Goal: Task Accomplishment & Management: Complete application form

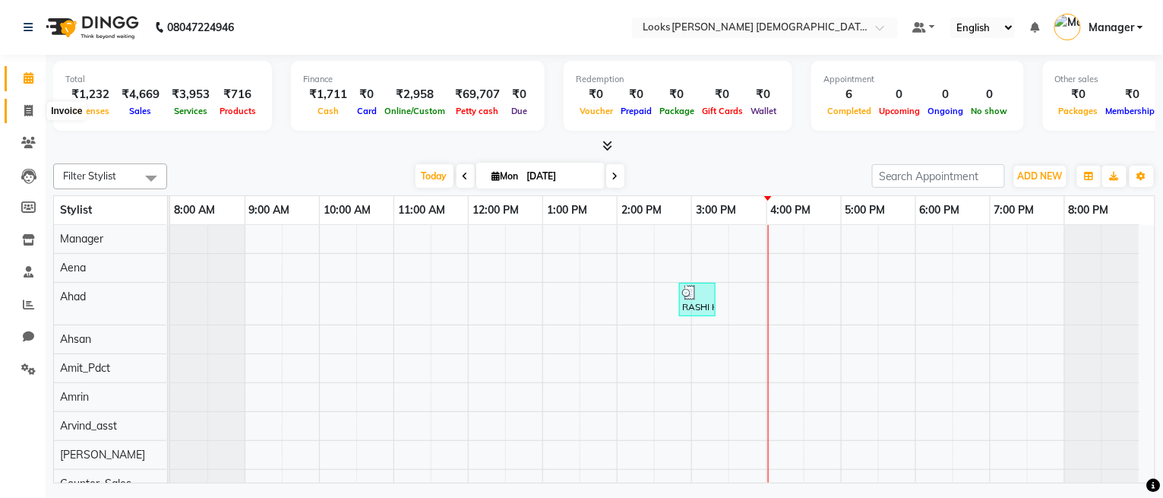
click at [25, 114] on icon at bounding box center [28, 110] width 8 height 11
select select "service"
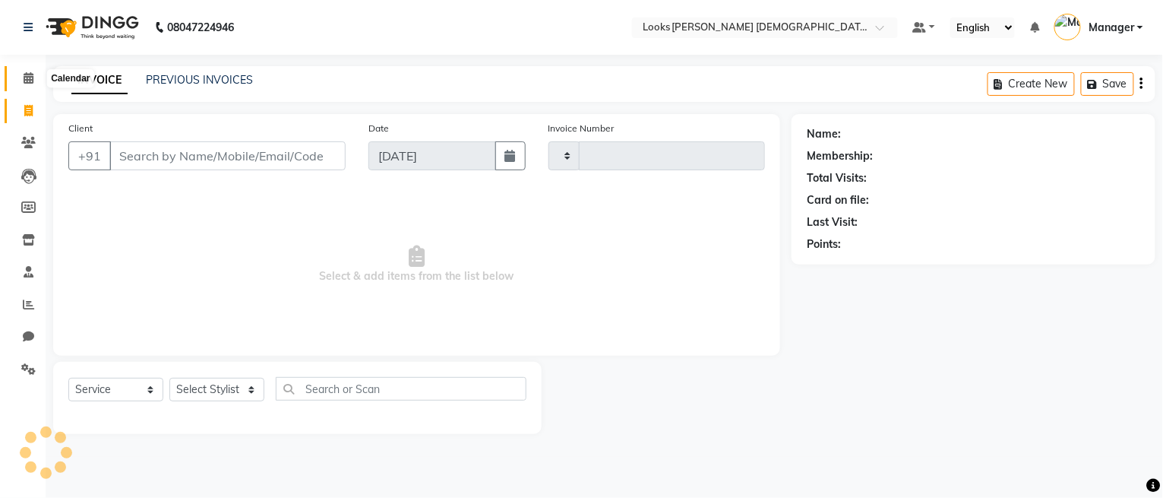
type input "2741"
click at [22, 72] on span at bounding box center [28, 78] width 27 height 17
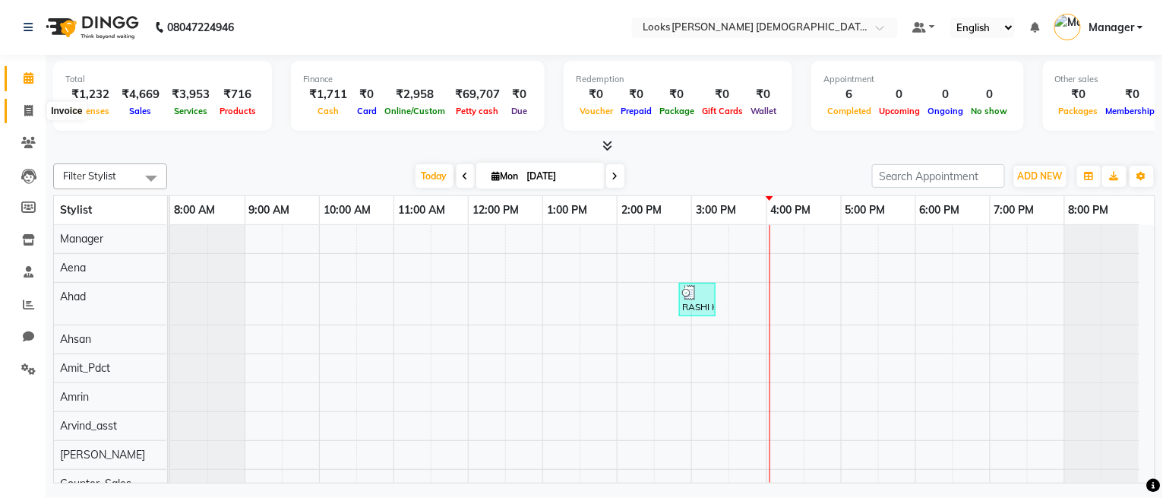
click at [19, 110] on span at bounding box center [28, 111] width 27 height 17
select select "service"
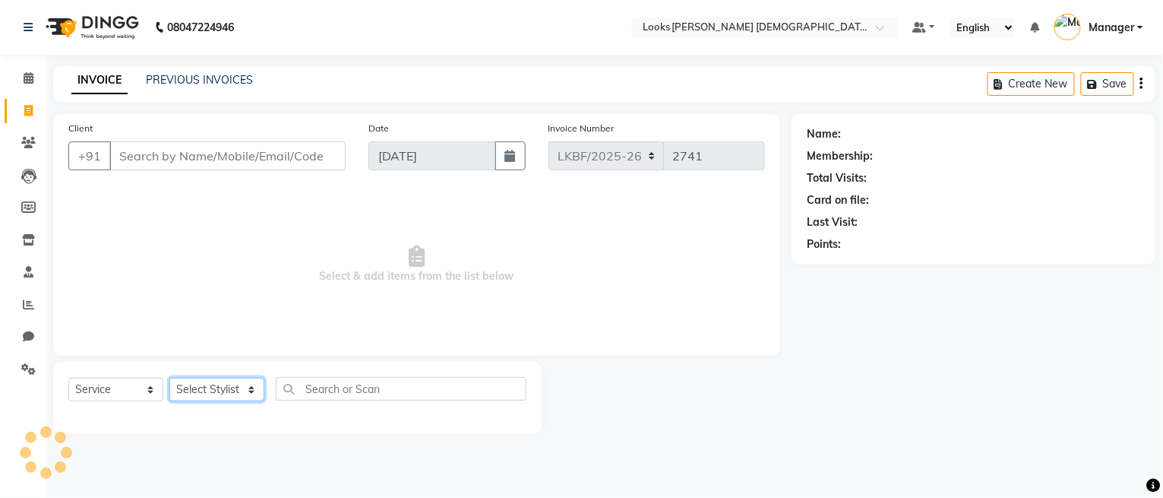
click at [252, 393] on select "Select Stylist Aena [PERSON_NAME] Amit_Pdct [PERSON_NAME] [PERSON_NAME] Counter…" at bounding box center [216, 390] width 95 height 24
select select "87724"
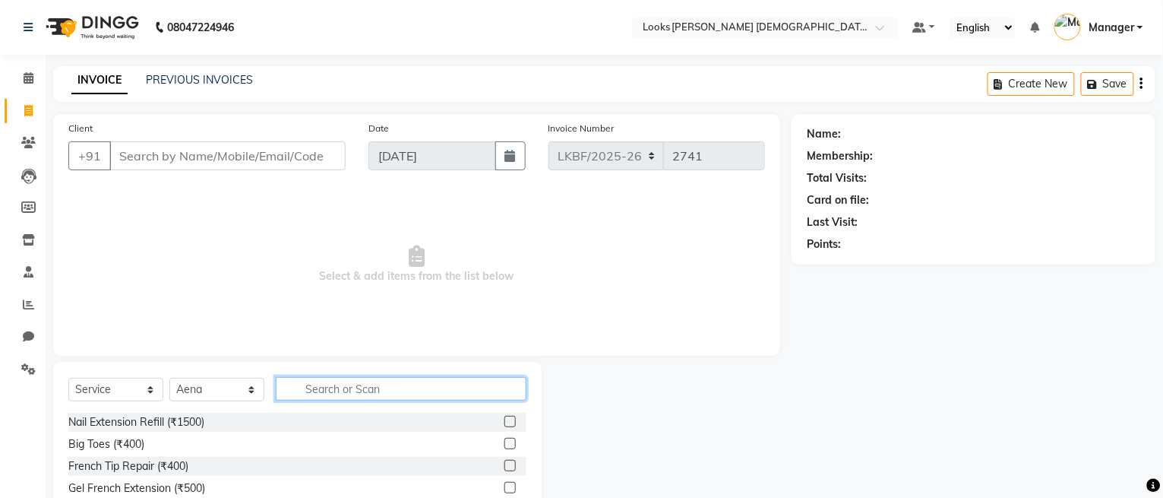
click at [354, 394] on input "text" at bounding box center [401, 389] width 251 height 24
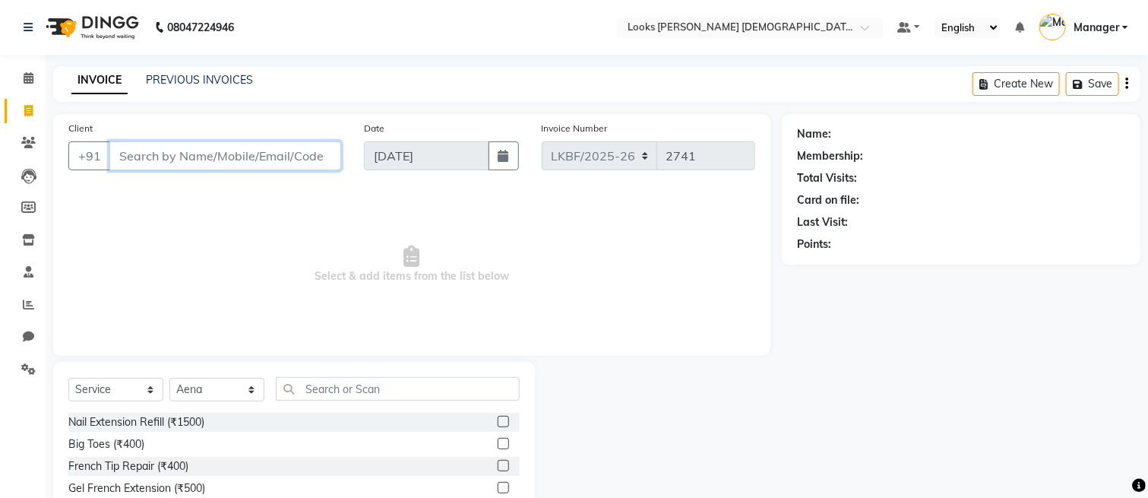
drag, startPoint x: 170, startPoint y: 147, endPoint x: 856, endPoint y: 137, distance: 685.5
click at [171, 147] on input "Client" at bounding box center [225, 155] width 232 height 29
type input "9999820147"
click at [307, 148] on span "Add Client" at bounding box center [302, 155] width 60 height 15
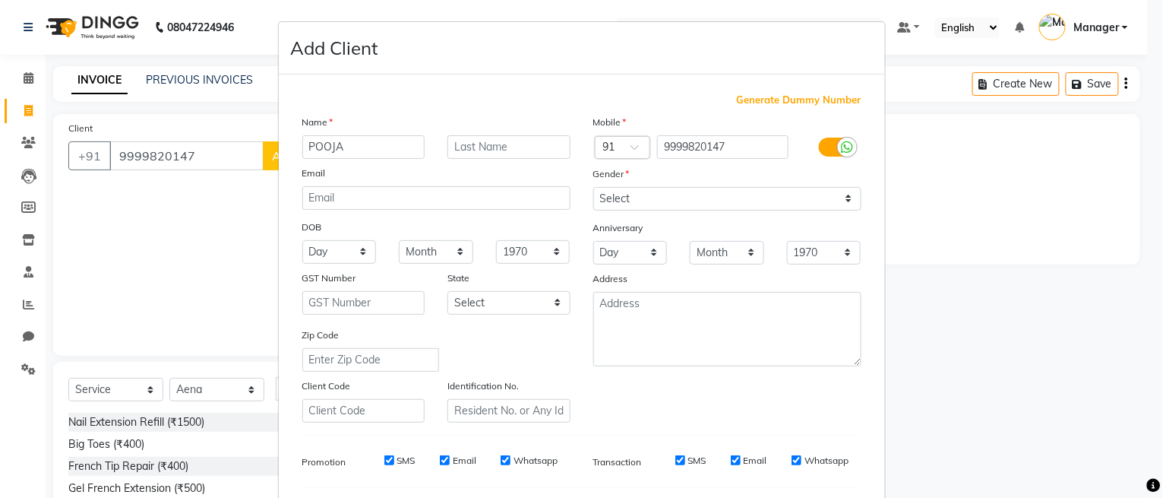
type input "POOJA"
type input "K"
click at [717, 192] on select "Select Male Female Other Prefer Not To Say" at bounding box center [728, 199] width 268 height 24
select select "female"
click at [594, 187] on select "Select Male Female Other Prefer Not To Say" at bounding box center [728, 199] width 268 height 24
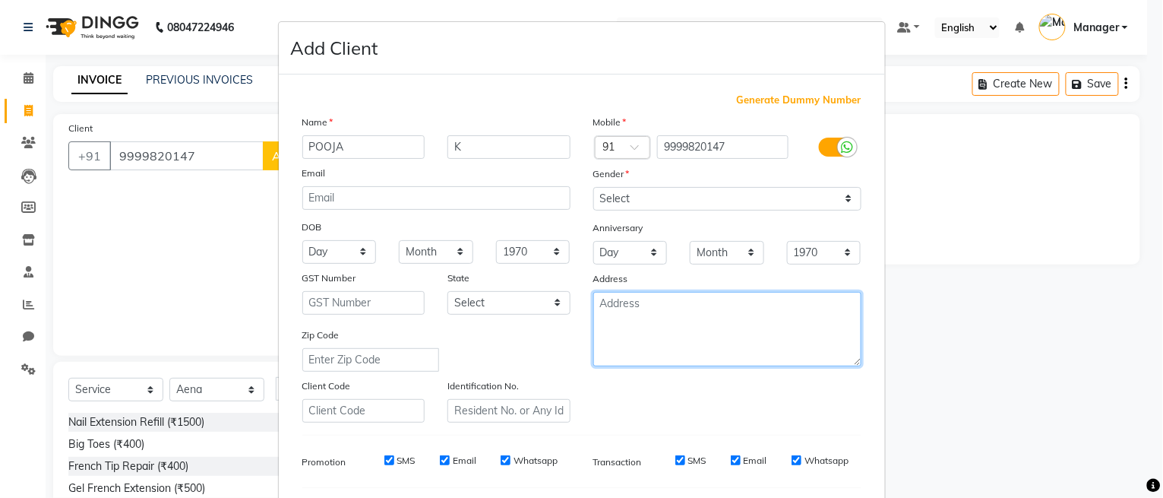
click at [691, 299] on textarea at bounding box center [728, 329] width 268 height 74
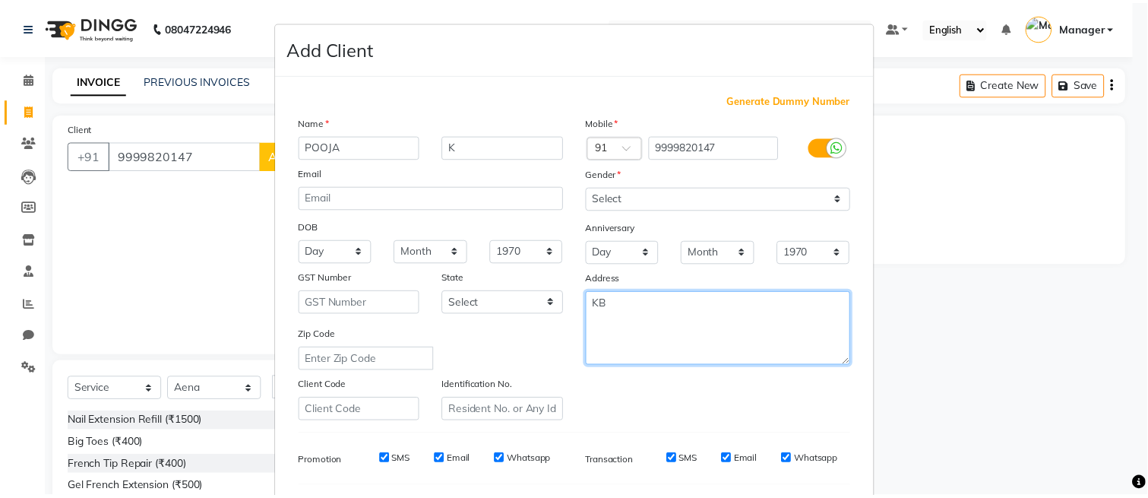
scroll to position [205, 0]
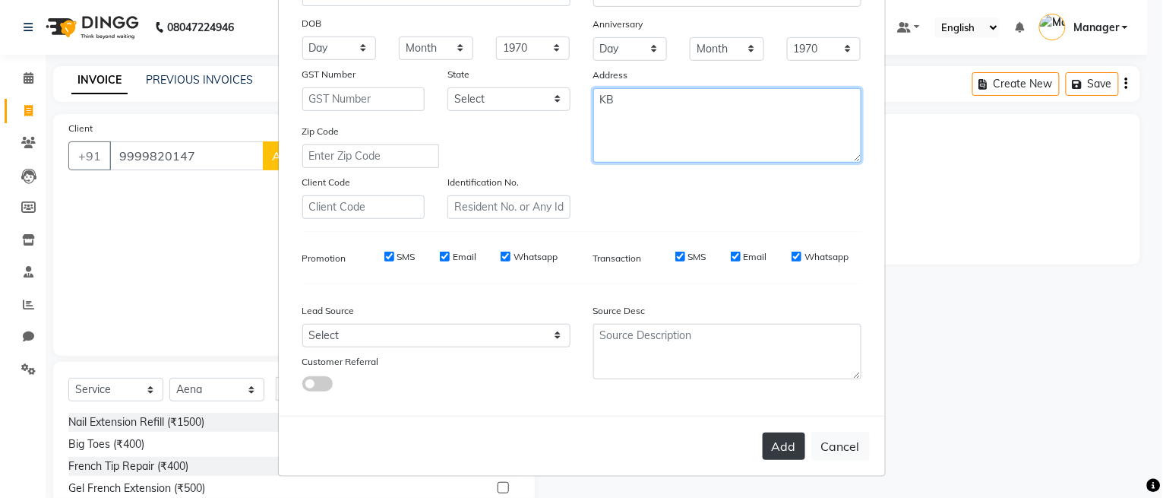
type textarea "KB"
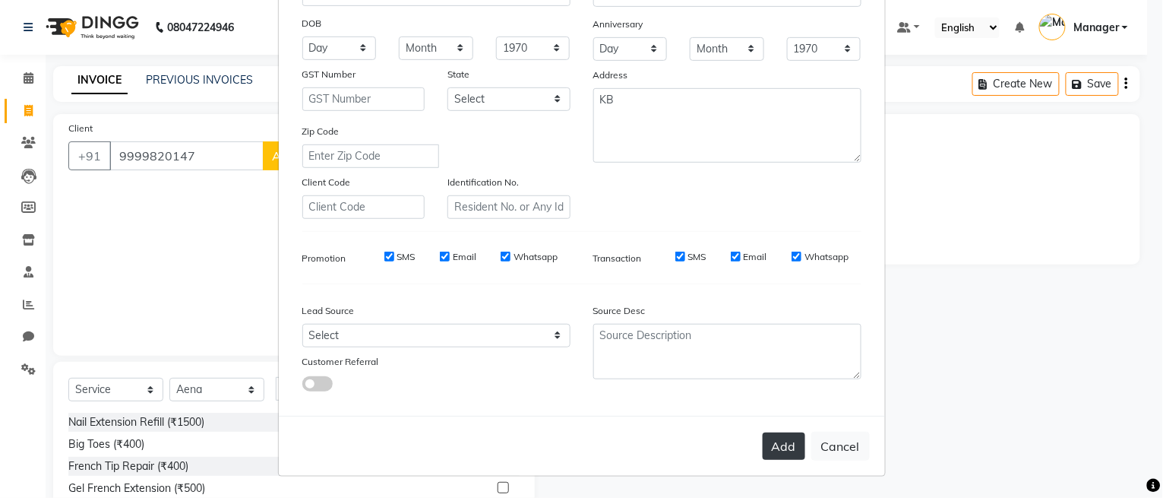
click at [766, 436] on button "Add" at bounding box center [784, 445] width 43 height 27
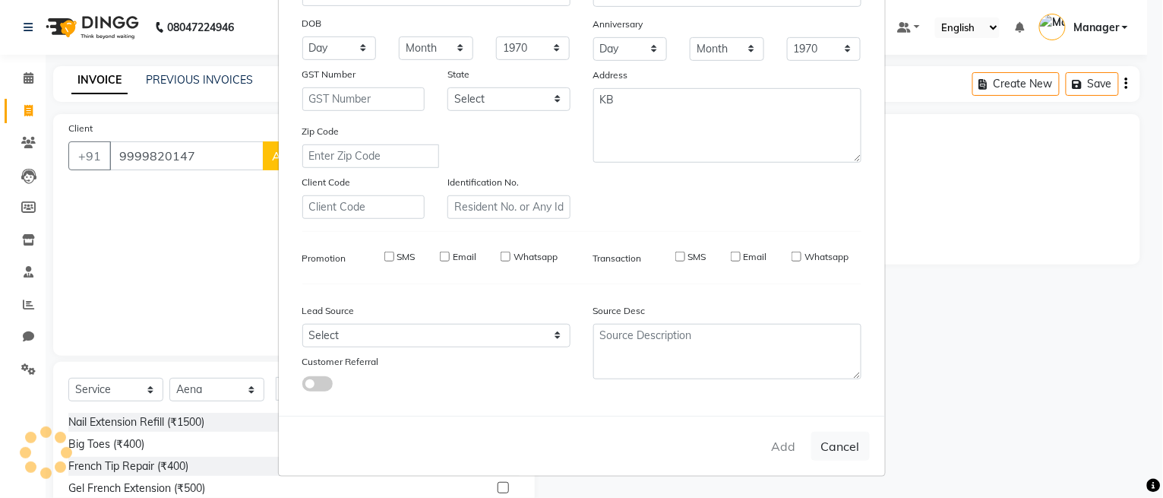
select select
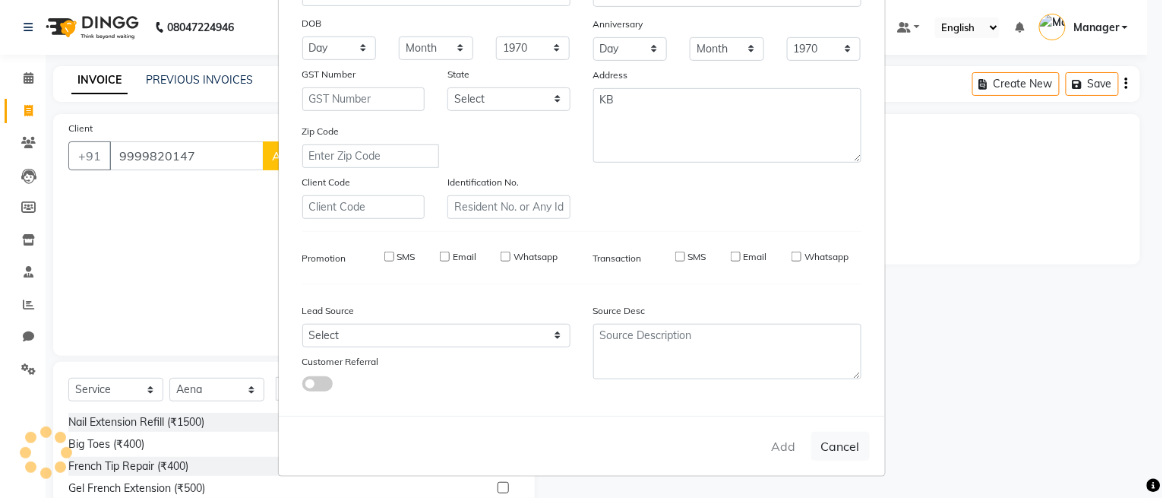
select select
checkbox input "false"
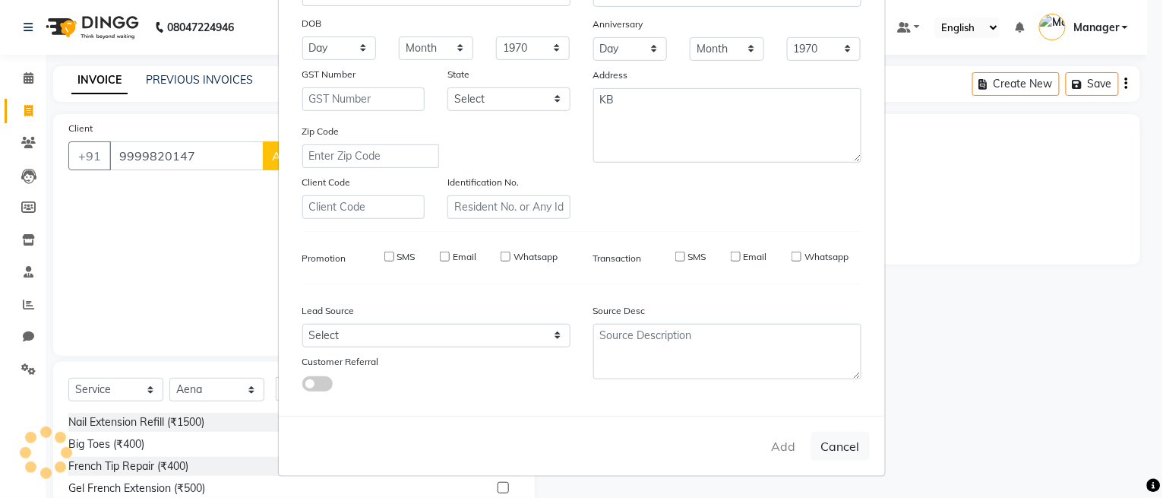
checkbox input "false"
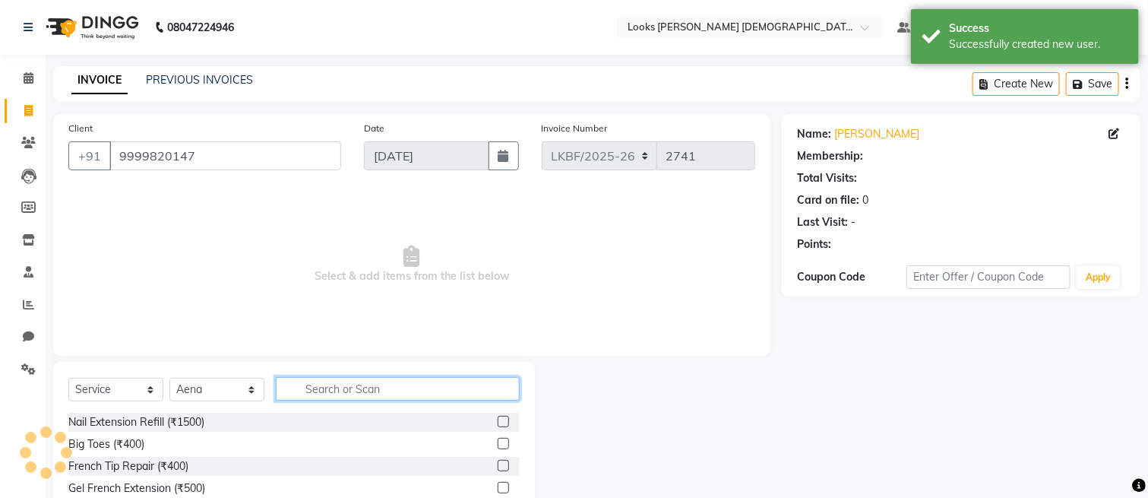
click at [316, 391] on input "text" at bounding box center [398, 389] width 244 height 24
select select "1: Object"
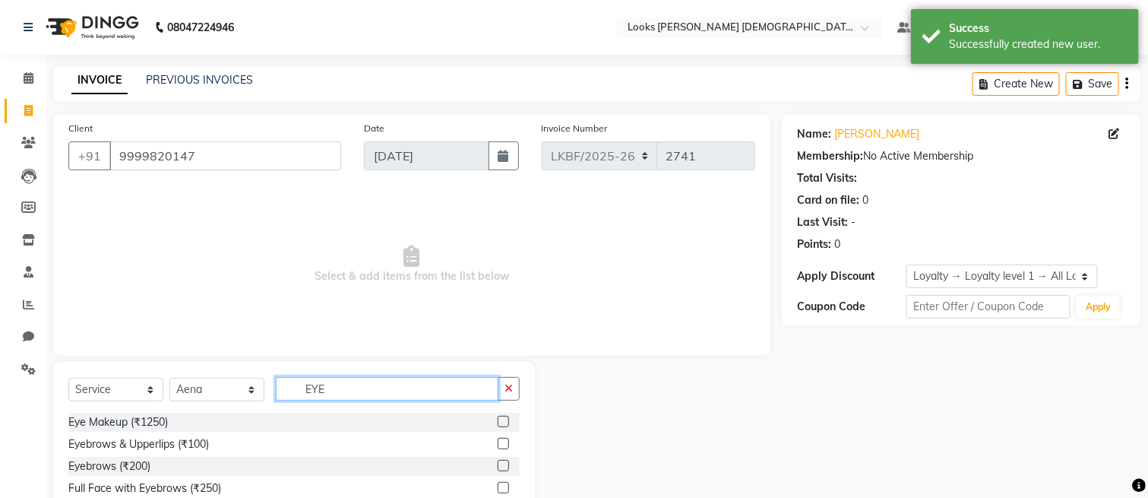
type input "EYE"
drag, startPoint x: 489, startPoint y: 464, endPoint x: 478, endPoint y: 312, distance: 152.4
click at [498, 463] on label at bounding box center [503, 465] width 11 height 11
click at [498, 463] on input "checkbox" at bounding box center [503, 466] width 10 height 10
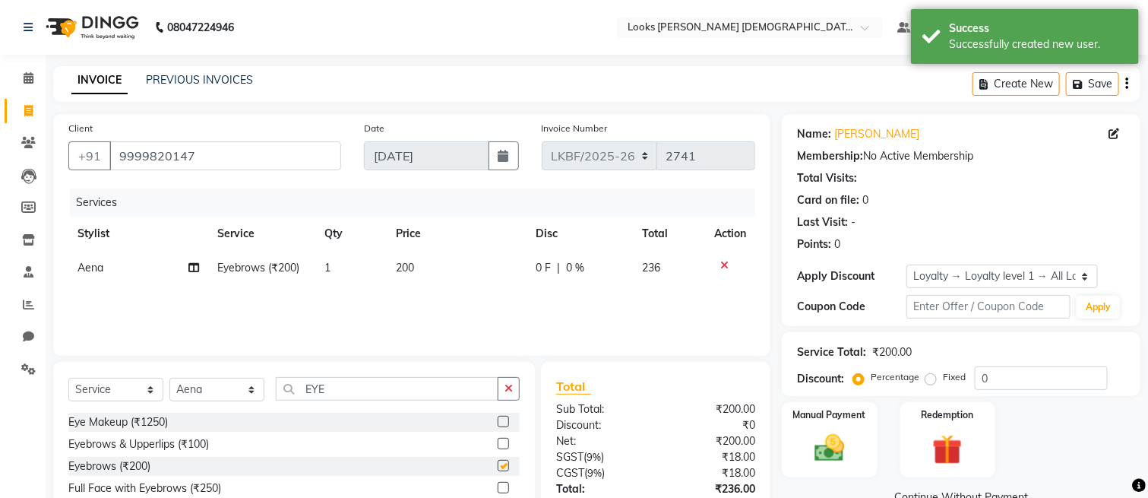
click at [470, 288] on div "Services Stylist Service Qty Price Disc Total Action Aena Eyebrows (₹200) 1 200…" at bounding box center [411, 264] width 687 height 152
checkbox input "false"
click at [475, 267] on td "200" at bounding box center [456, 268] width 139 height 34
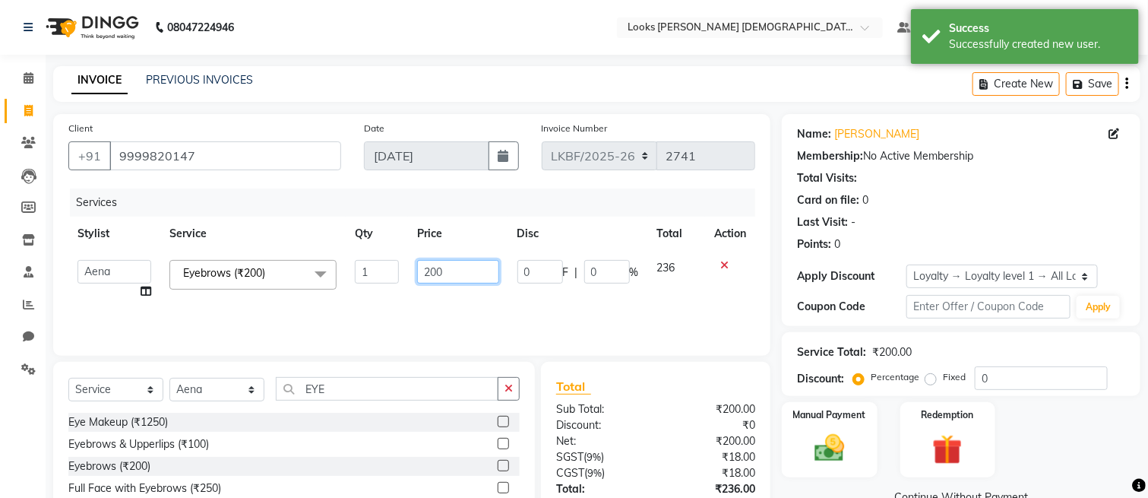
drag, startPoint x: 475, startPoint y: 267, endPoint x: 375, endPoint y: 286, distance: 101.2
click at [375, 286] on tr "Aena Ahad Ahsan Amit_Pdct Amrin Arvind_asst Bijender Counter_Sales Dharmaveer F…" at bounding box center [411, 280] width 687 height 58
type input "2"
type input "100"
click at [375, 286] on div "Services Stylist Service Qty Price Disc Total Action Aena Ahad Ahsan Amit_Pdct …" at bounding box center [411, 264] width 687 height 152
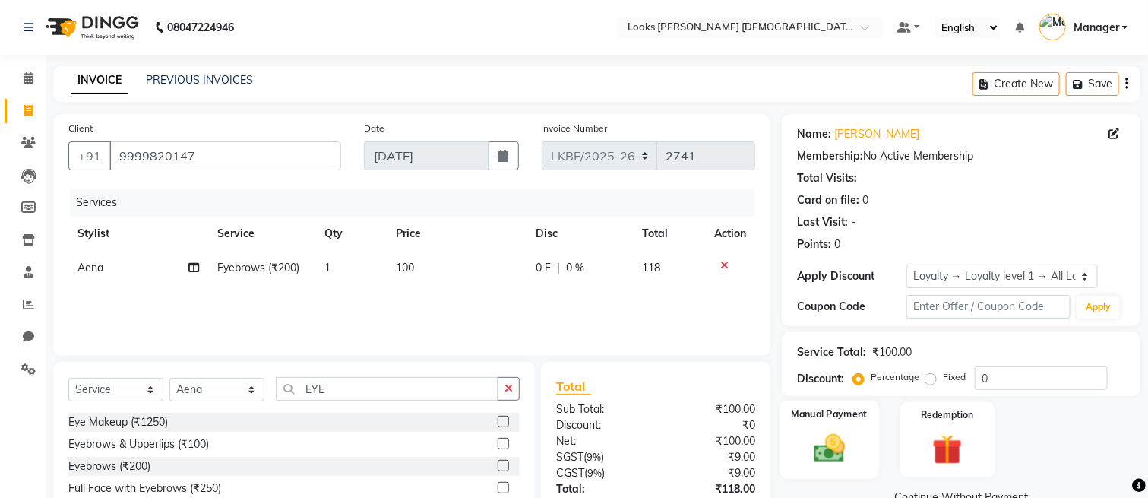
click at [828, 464] on img at bounding box center [829, 449] width 51 height 36
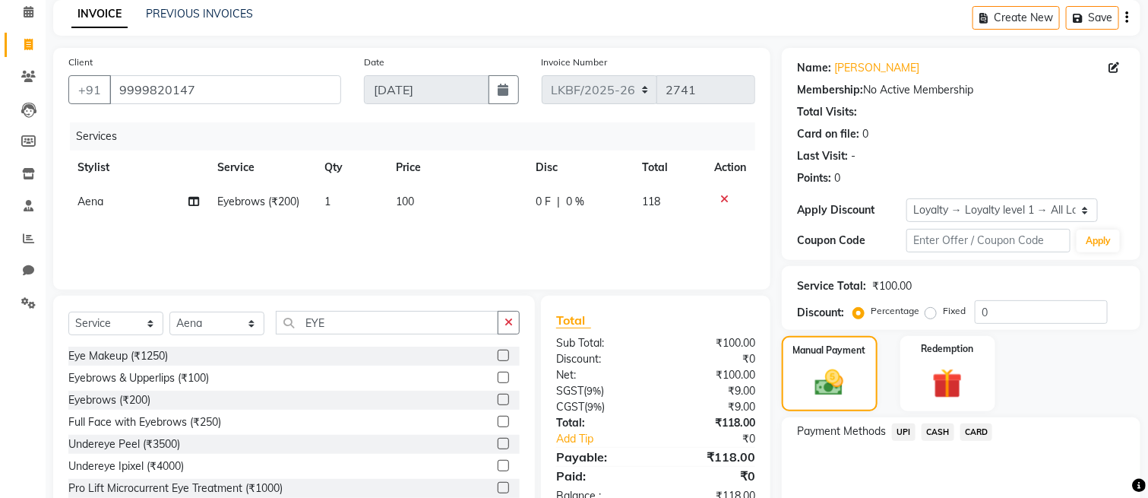
scroll to position [130, 0]
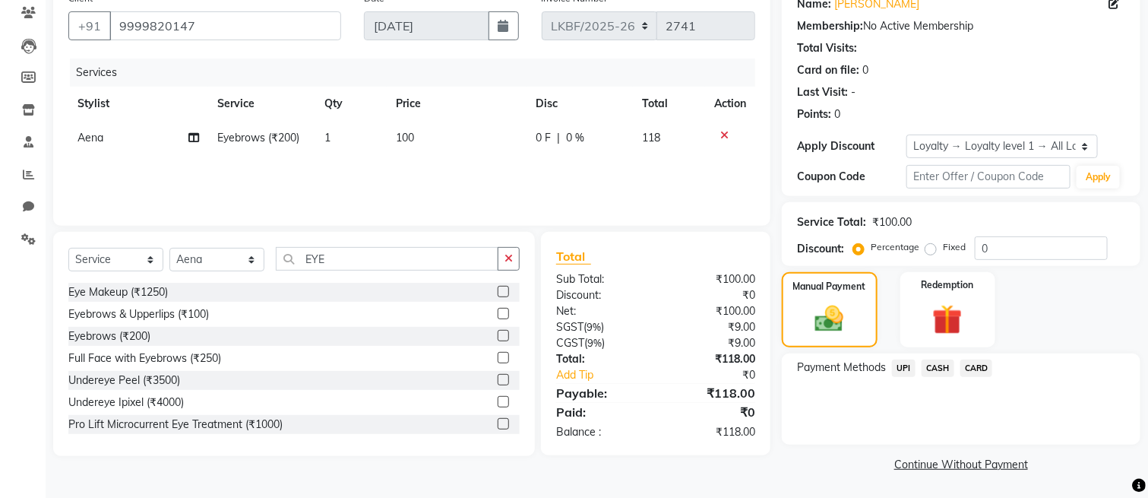
drag, startPoint x: 909, startPoint y: 369, endPoint x: 911, endPoint y: 379, distance: 10.1
click at [910, 369] on span "UPI" at bounding box center [904, 367] width 24 height 17
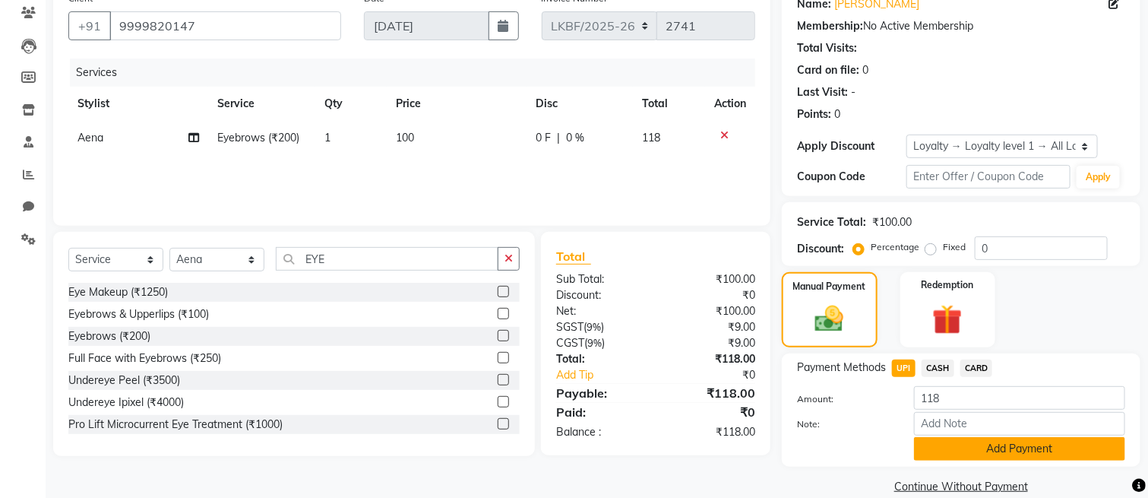
click at [942, 438] on button "Add Payment" at bounding box center [1019, 449] width 211 height 24
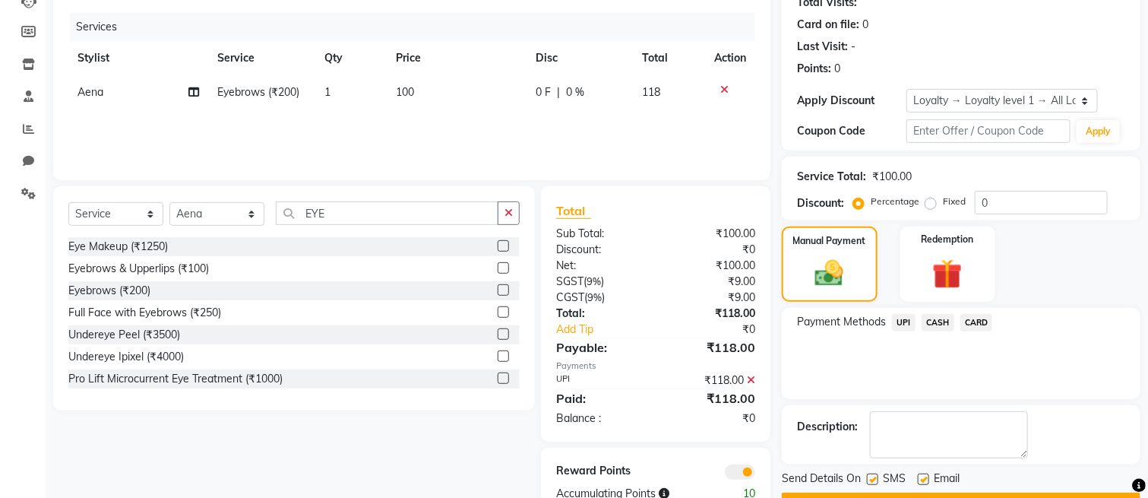
scroll to position [217, 0]
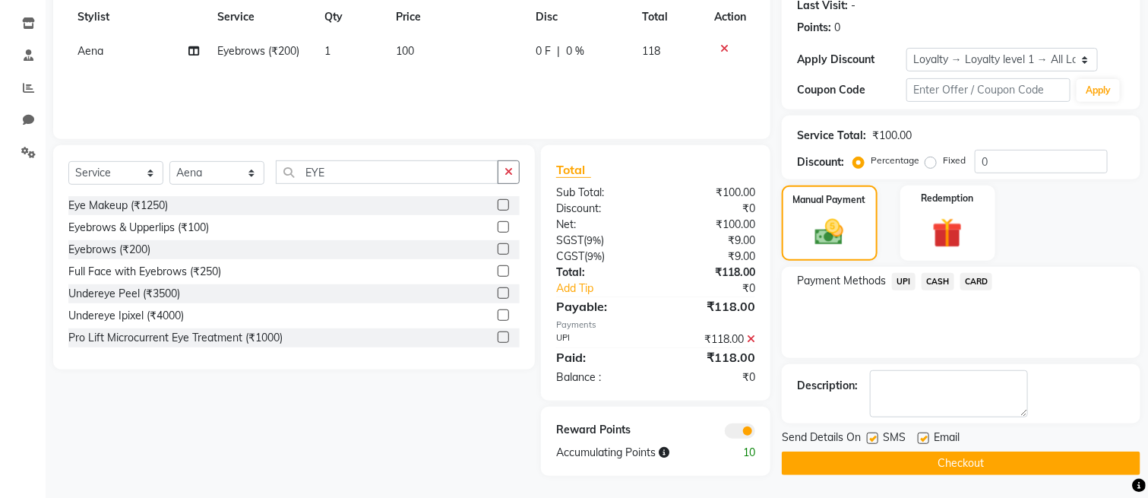
click at [941, 470] on button "Checkout" at bounding box center [961, 463] width 359 height 24
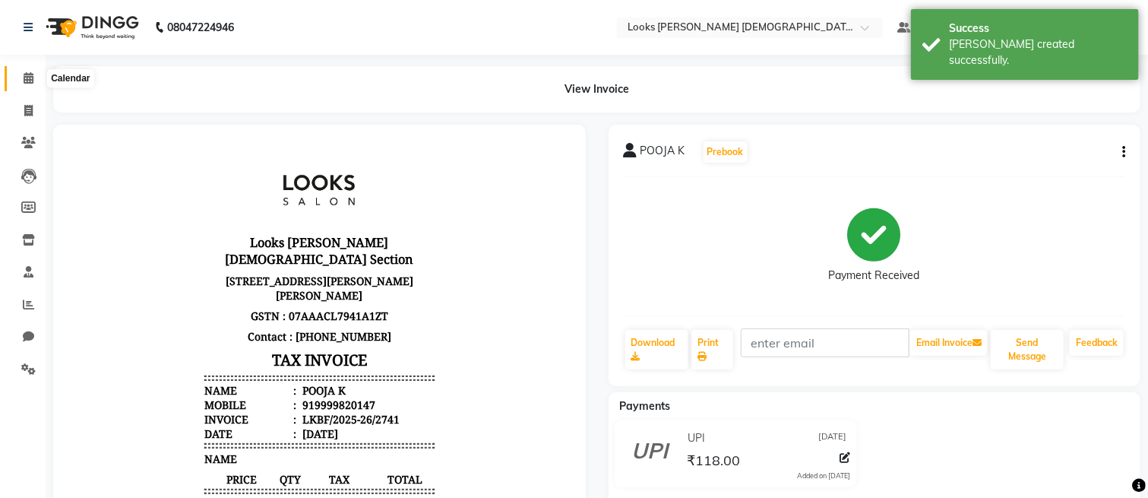
click at [24, 72] on icon at bounding box center [29, 77] width 10 height 11
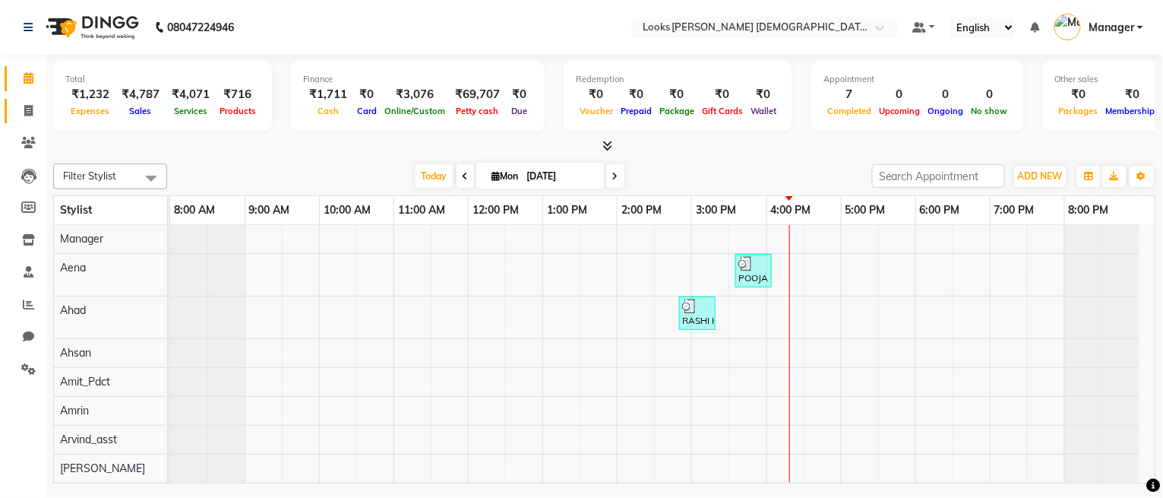
click at [18, 116] on span at bounding box center [28, 111] width 27 height 17
select select "service"
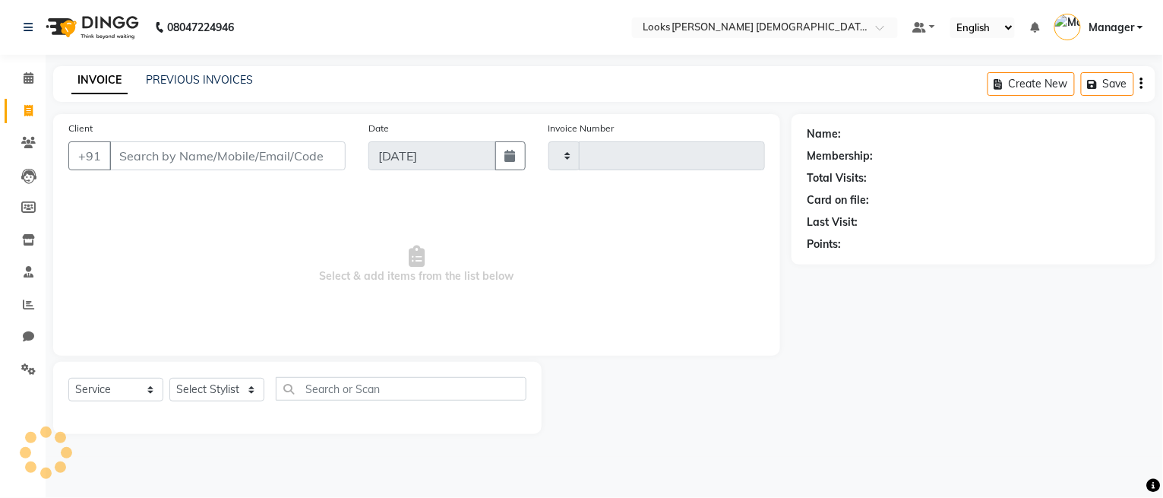
type input "2742"
select select "8706"
click at [221, 390] on select "Select Stylist Aena [PERSON_NAME] Amit_Pdct [PERSON_NAME] [PERSON_NAME] Counter…" at bounding box center [216, 390] width 95 height 24
select select "87727"
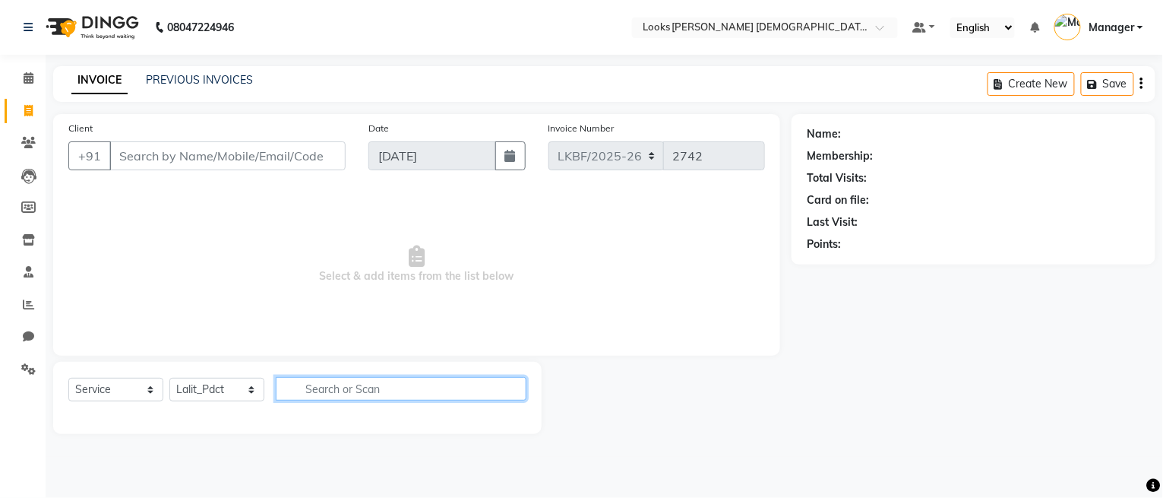
click at [376, 397] on input "text" at bounding box center [401, 389] width 251 height 24
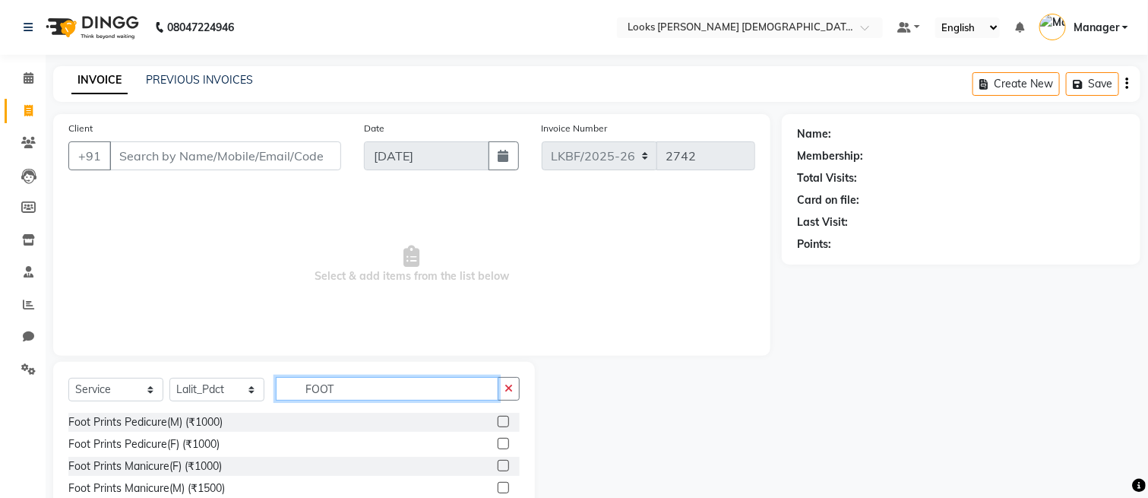
type input "FOOT"
click at [498, 422] on label at bounding box center [503, 421] width 11 height 11
click at [498, 422] on input "checkbox" at bounding box center [503, 422] width 10 height 10
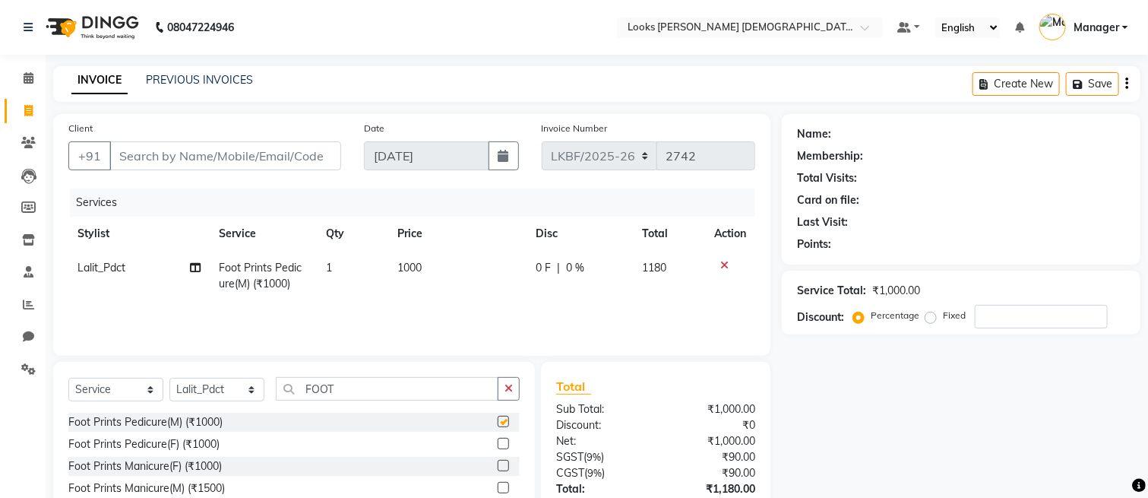
checkbox input "false"
click at [498, 470] on label at bounding box center [503, 465] width 11 height 11
click at [498, 470] on input "checkbox" at bounding box center [503, 466] width 10 height 10
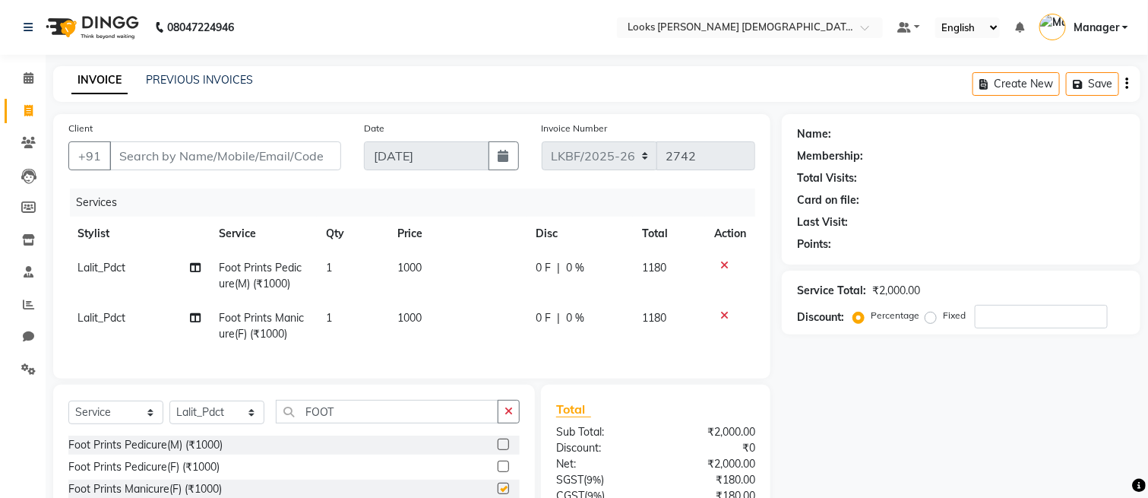
checkbox input "false"
click at [250, 423] on select "Select Stylist Aena [PERSON_NAME] Amit_Pdct [PERSON_NAME] [PERSON_NAME] Counter…" at bounding box center [216, 412] width 95 height 24
select select "87726"
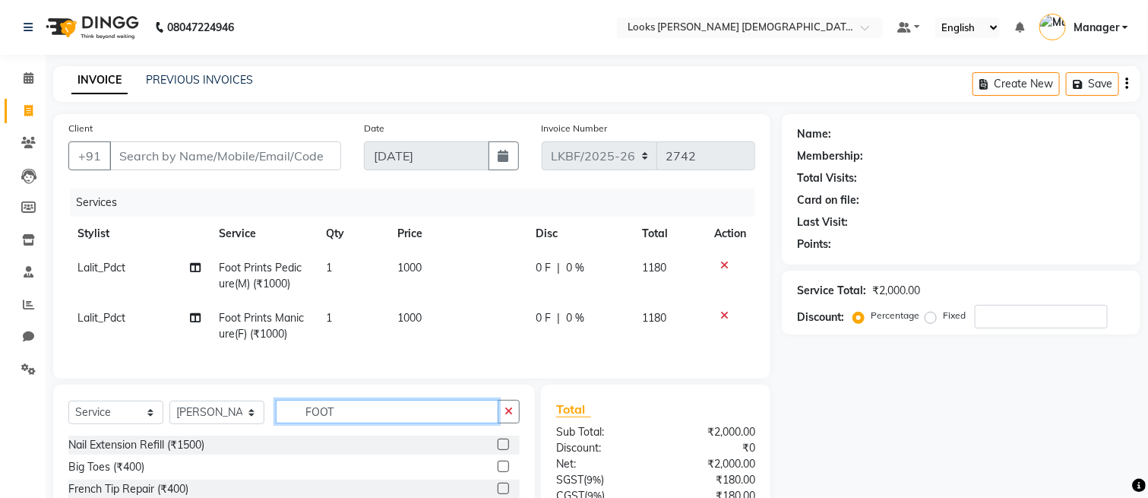
click at [350, 423] on input "FOOT" at bounding box center [387, 412] width 223 height 24
click at [511, 416] on icon "button" at bounding box center [509, 411] width 8 height 11
type input "FULL A"
click at [498, 450] on label at bounding box center [503, 443] width 11 height 11
click at [498, 450] on input "checkbox" at bounding box center [503, 445] width 10 height 10
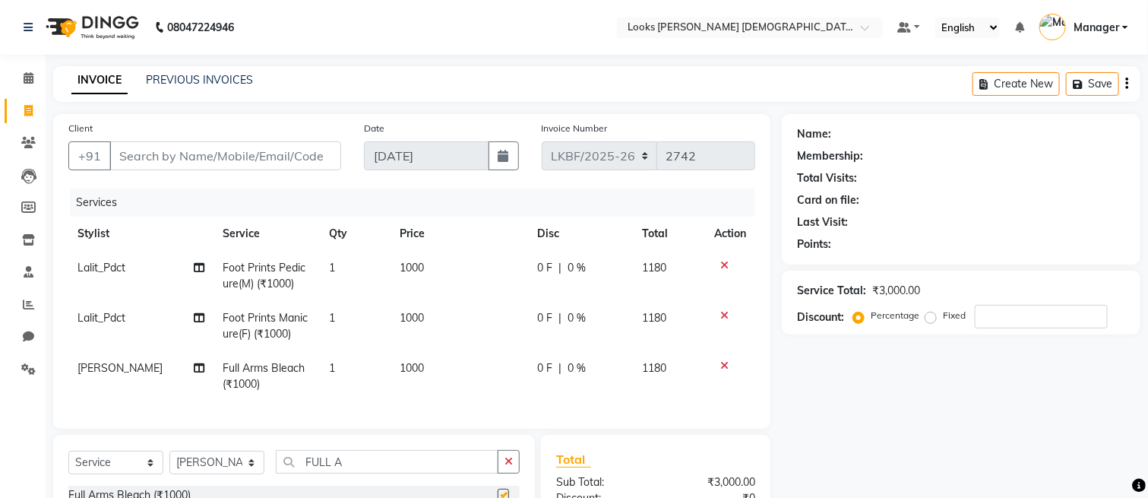
checkbox input "false"
click at [509, 467] on icon "button" at bounding box center [509, 461] width 8 height 11
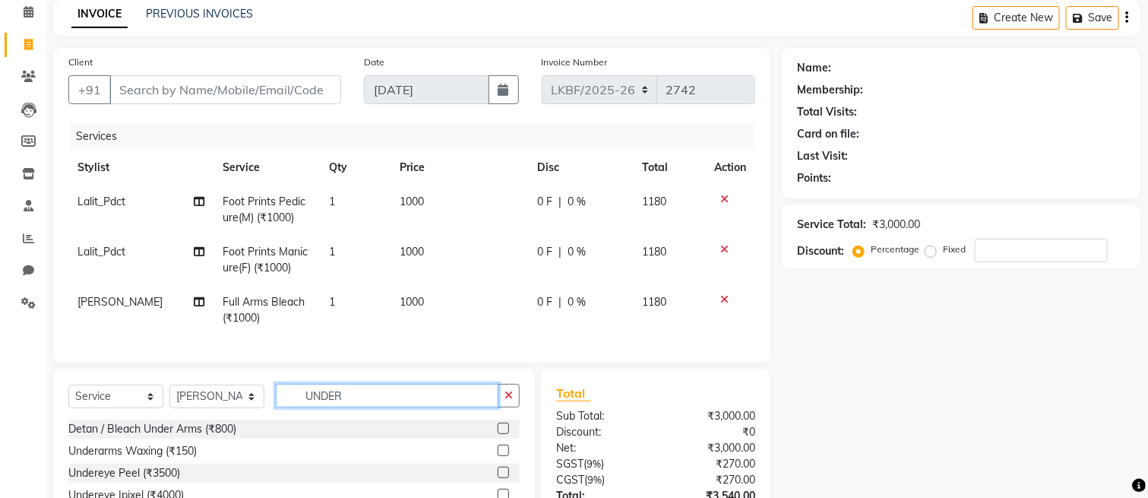
scroll to position [199, 0]
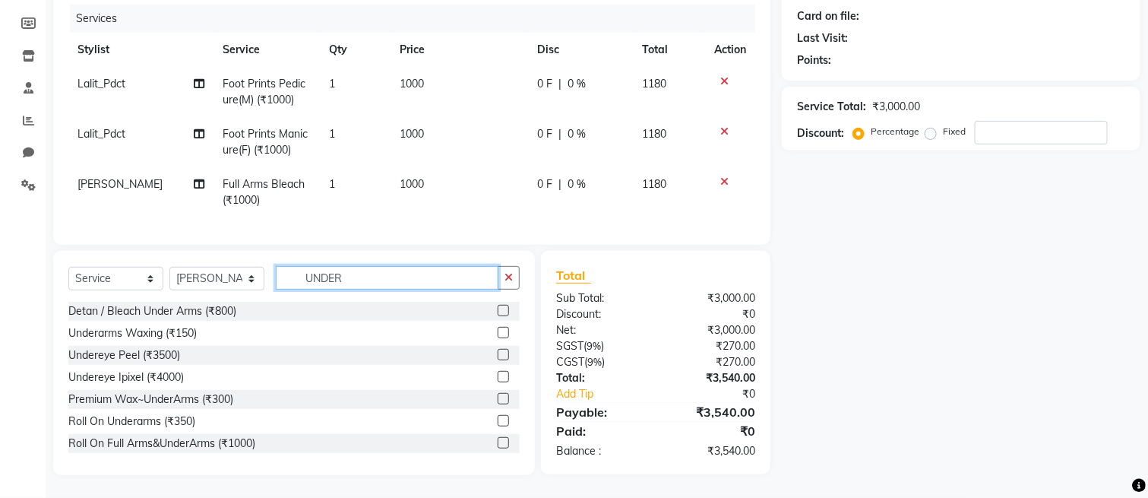
type input "UNDER"
click at [498, 308] on label at bounding box center [503, 310] width 11 height 11
click at [498, 308] on input "checkbox" at bounding box center [503, 311] width 10 height 10
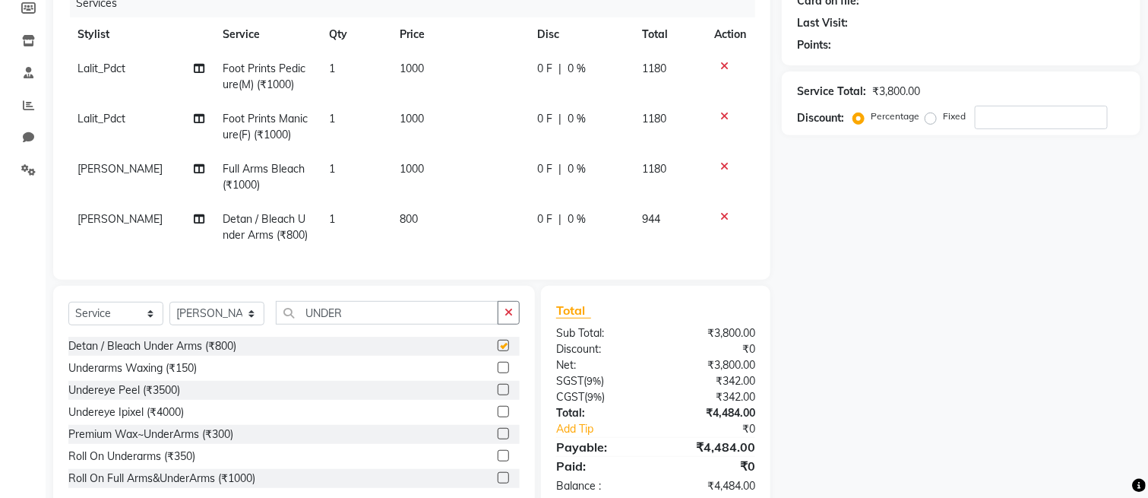
checkbox input "false"
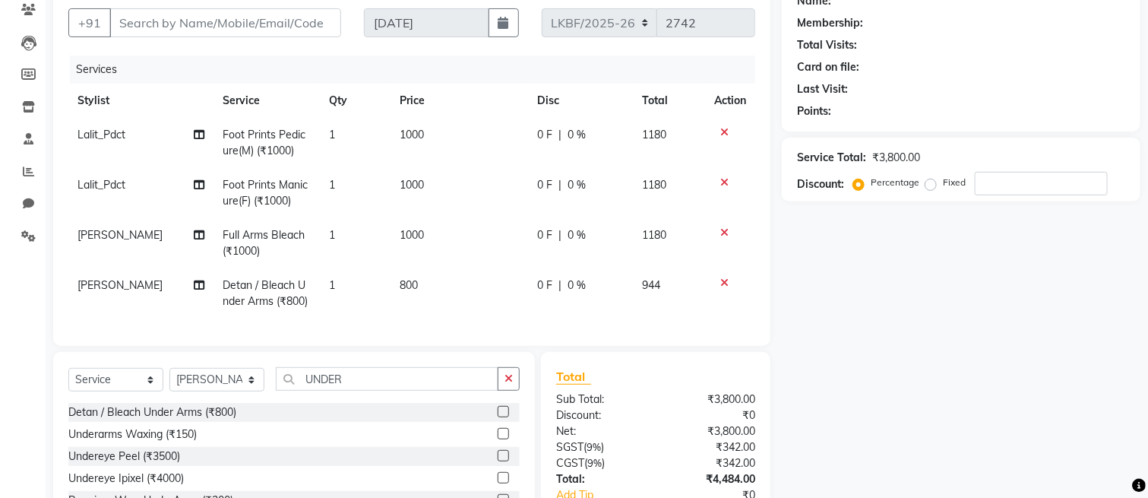
scroll to position [0, 0]
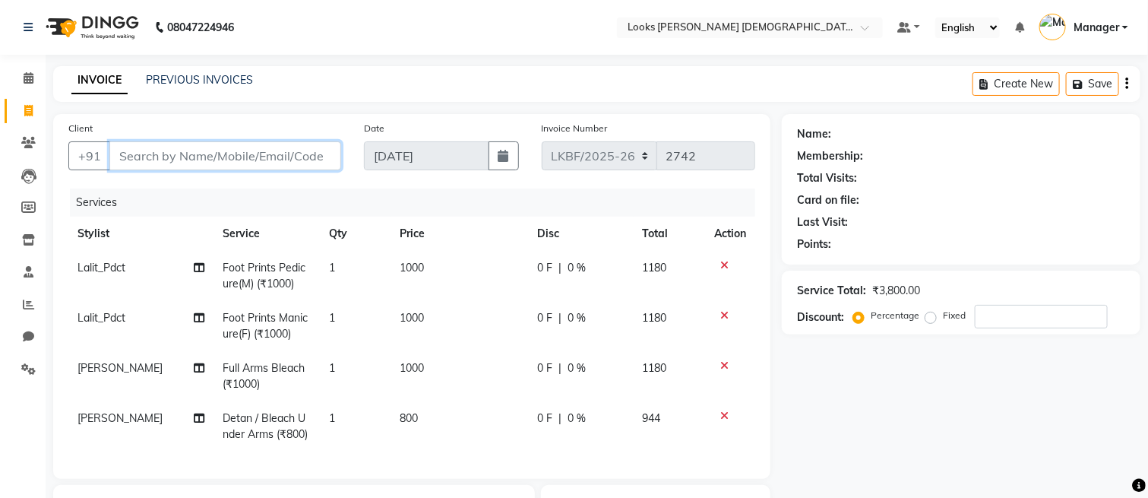
click at [226, 157] on input "Client" at bounding box center [225, 155] width 232 height 29
type input "F"
type input "0"
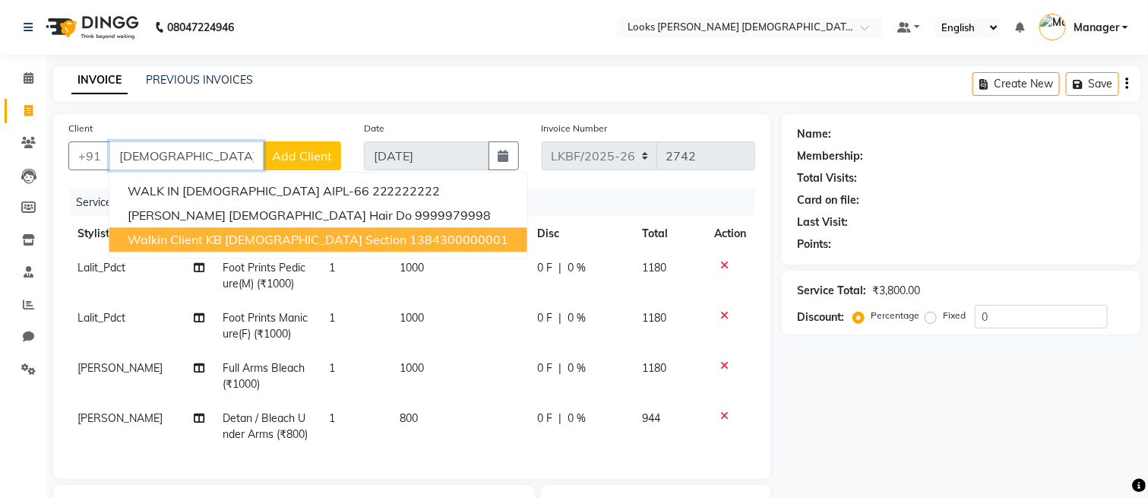
click at [297, 236] on span "Walkin Client KB Female Section" at bounding box center [268, 239] width 280 height 15
type input "1384300000001"
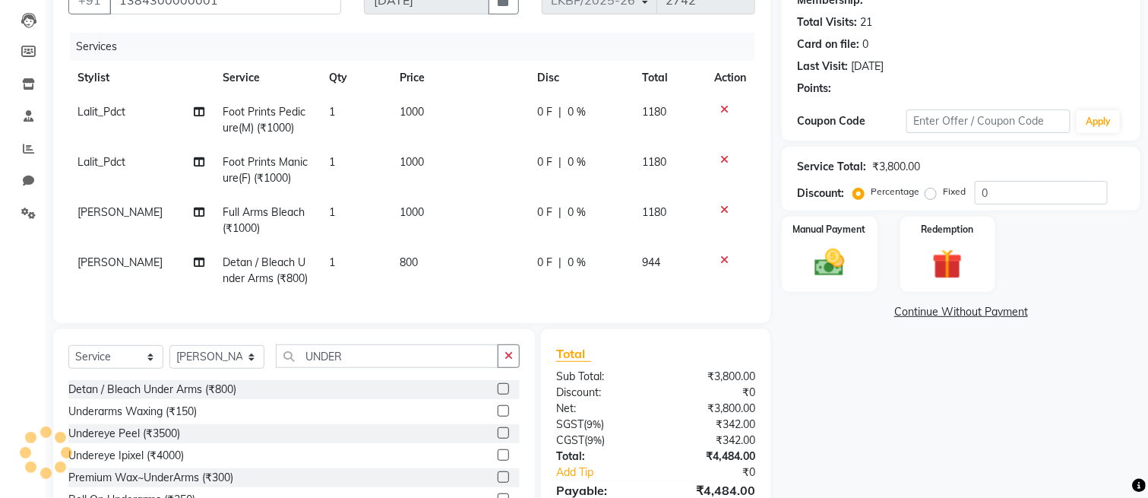
scroll to position [249, 0]
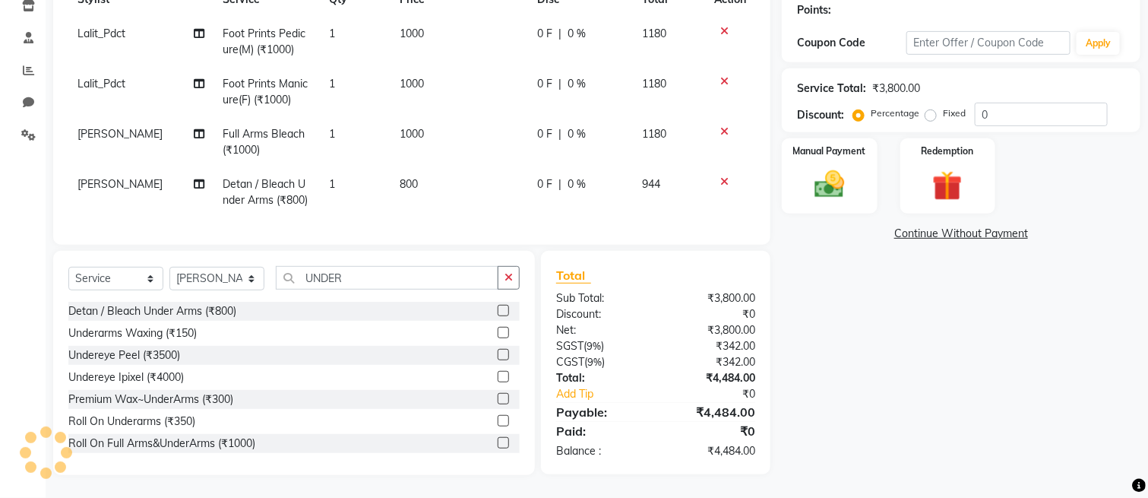
select select "1: Object"
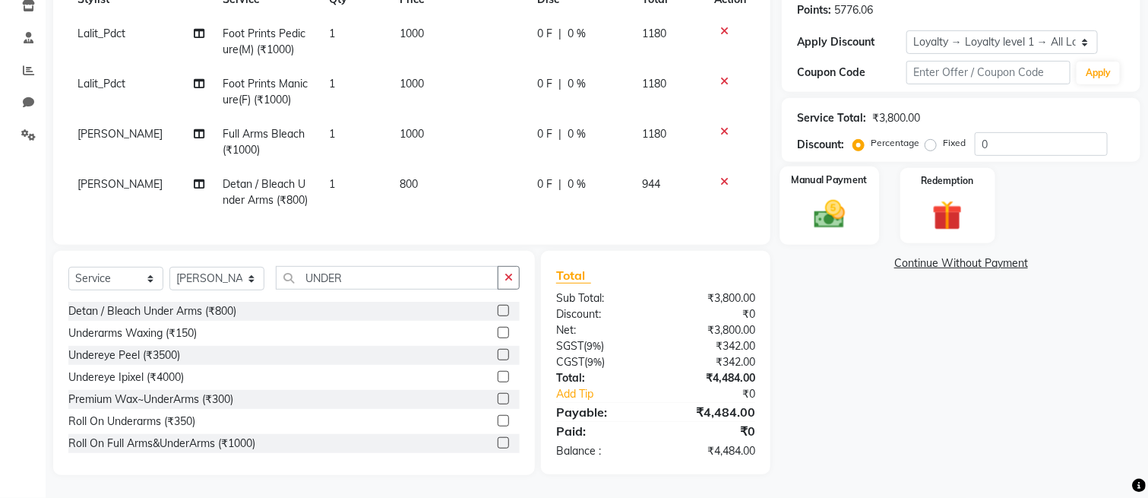
click at [836, 207] on img at bounding box center [829, 215] width 51 height 36
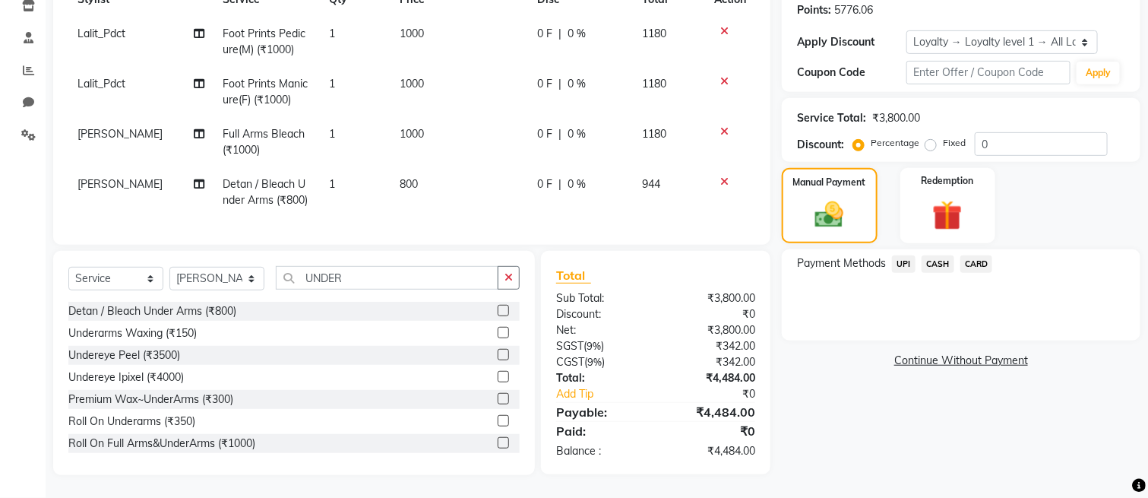
click at [906, 255] on span "UPI" at bounding box center [904, 263] width 24 height 17
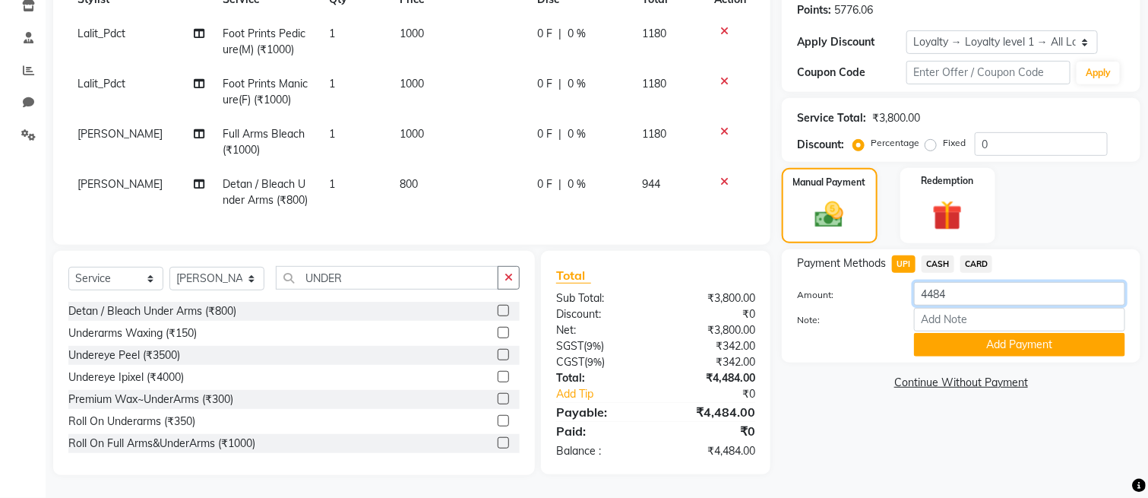
drag, startPoint x: 967, startPoint y: 279, endPoint x: 833, endPoint y: 296, distance: 135.5
click at [833, 296] on div "Amount: 4484 Note: Add Payment" at bounding box center [961, 319] width 328 height 74
type input "4500"
click at [946, 333] on button "Add Payment" at bounding box center [1019, 345] width 211 height 24
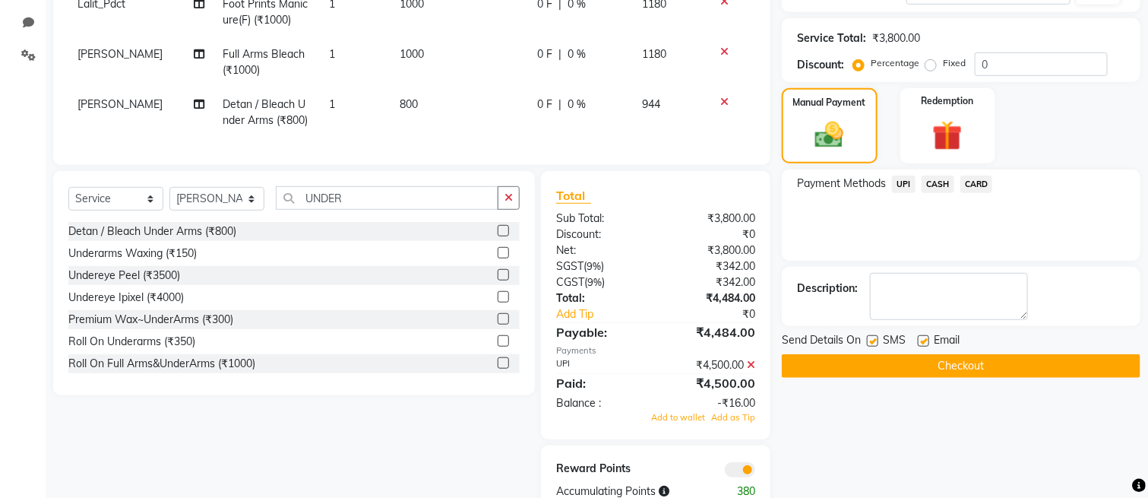
scroll to position [369, 0]
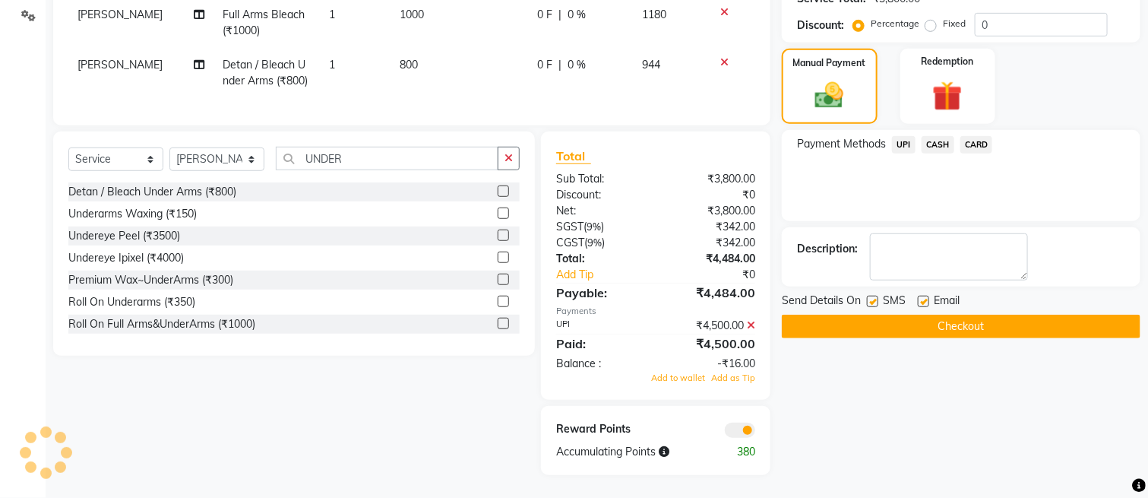
click at [938, 315] on button "Checkout" at bounding box center [961, 327] width 359 height 24
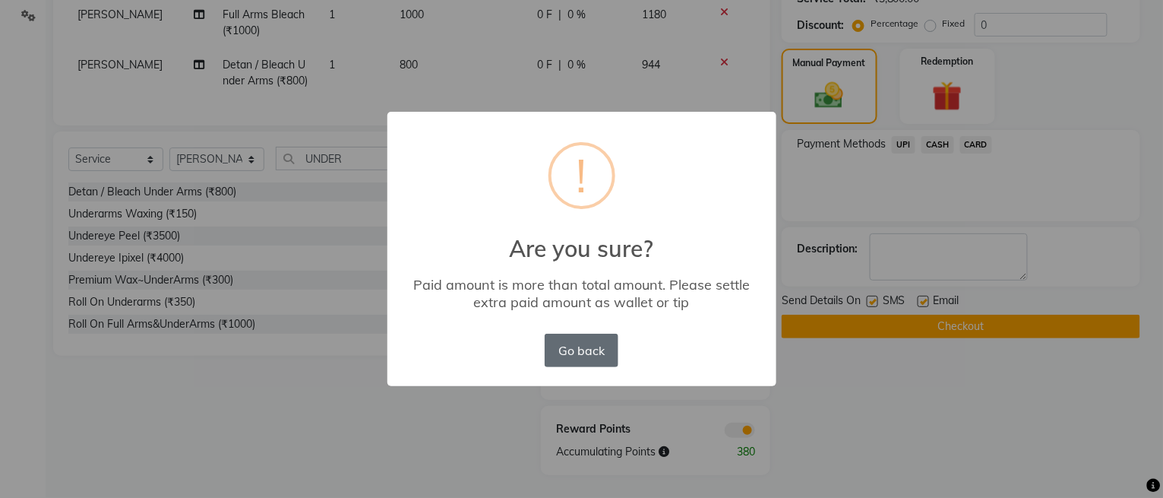
click at [568, 350] on button "Go back" at bounding box center [581, 350] width 73 height 33
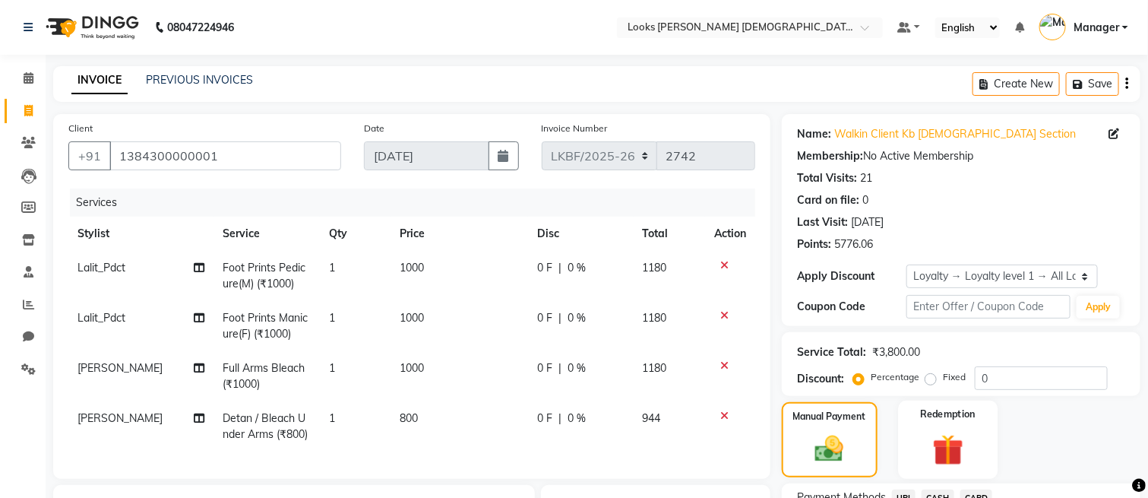
scroll to position [202, 0]
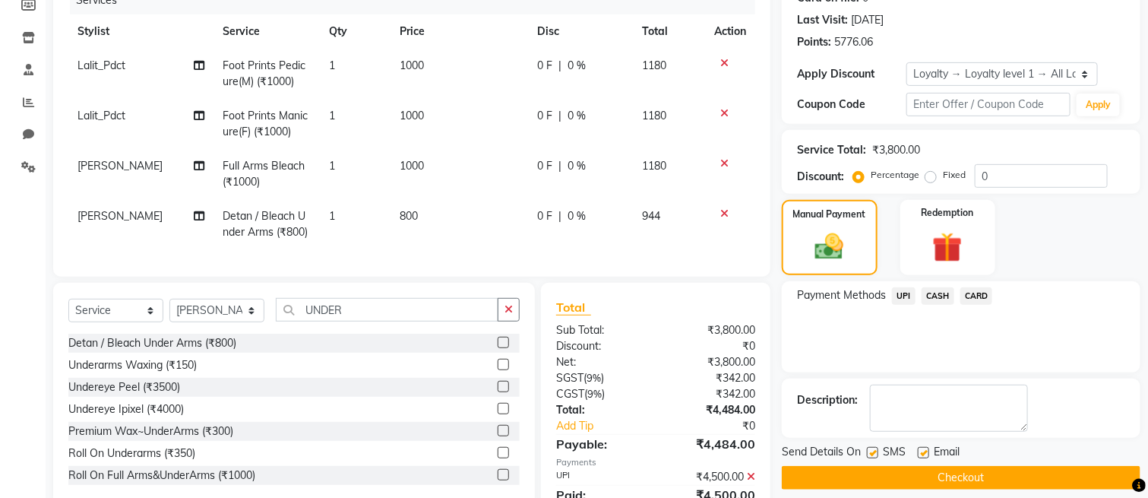
click at [931, 297] on span "CASH" at bounding box center [938, 295] width 33 height 17
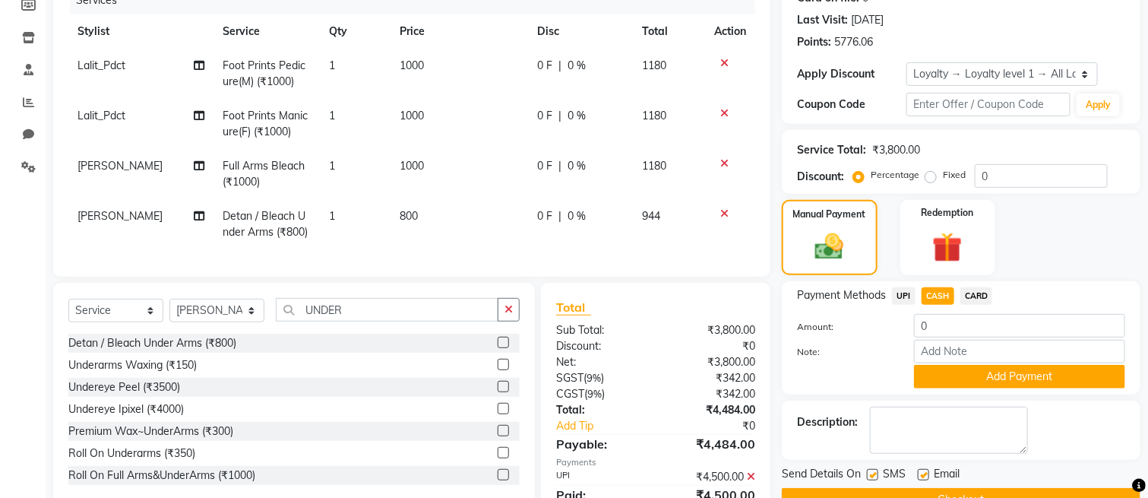
click at [960, 372] on button "Add Payment" at bounding box center [1019, 377] width 211 height 24
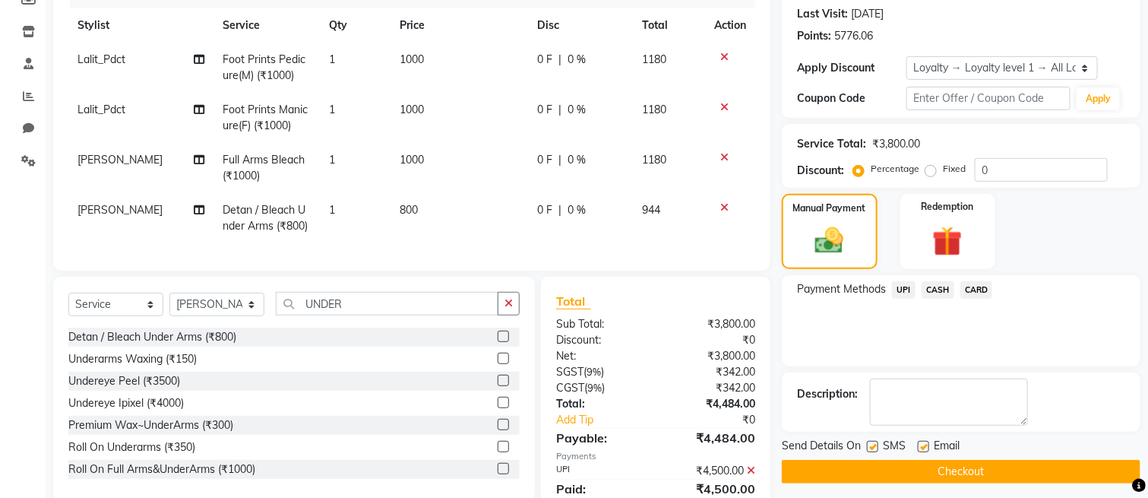
scroll to position [369, 0]
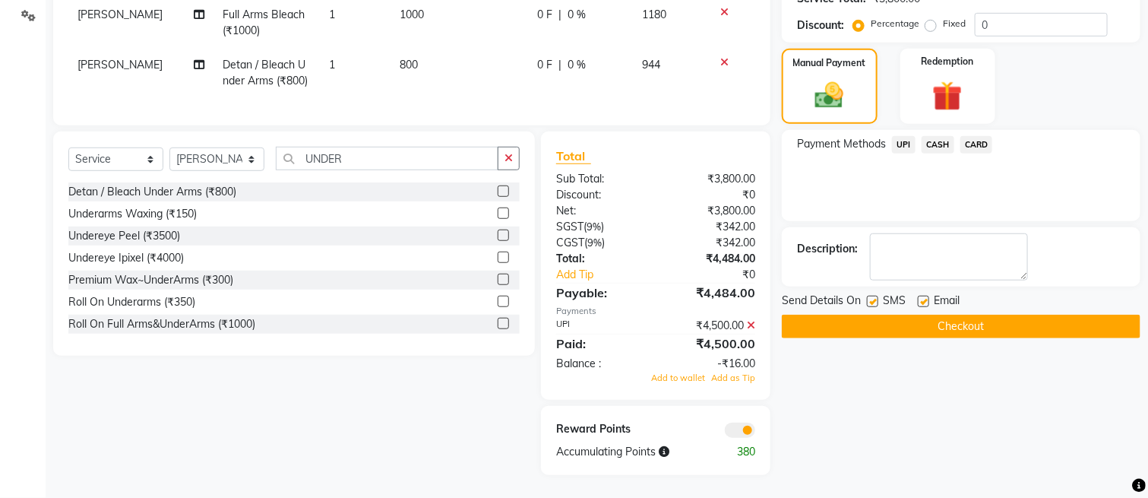
click at [754, 322] on icon at bounding box center [751, 325] width 8 height 11
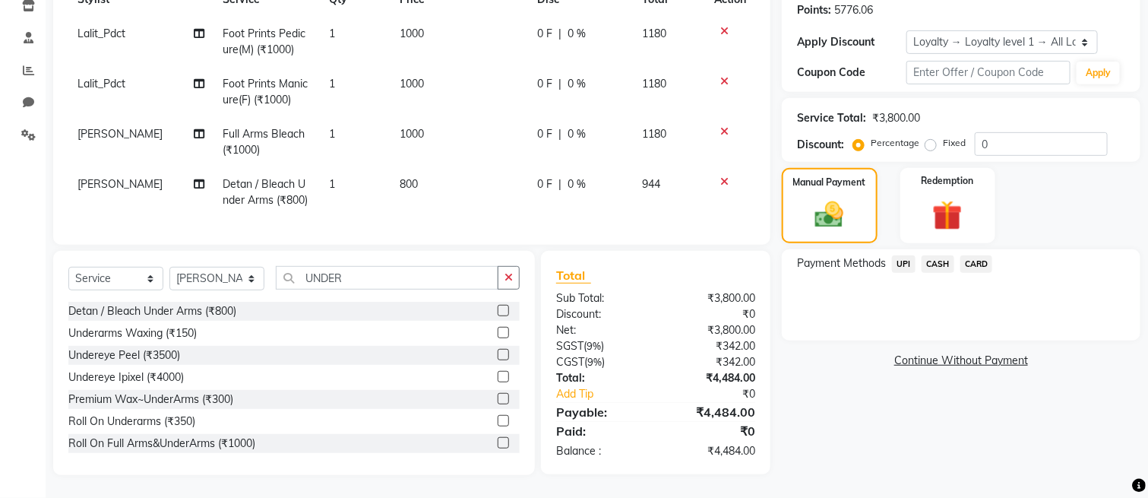
click at [931, 255] on span "CASH" at bounding box center [938, 263] width 33 height 17
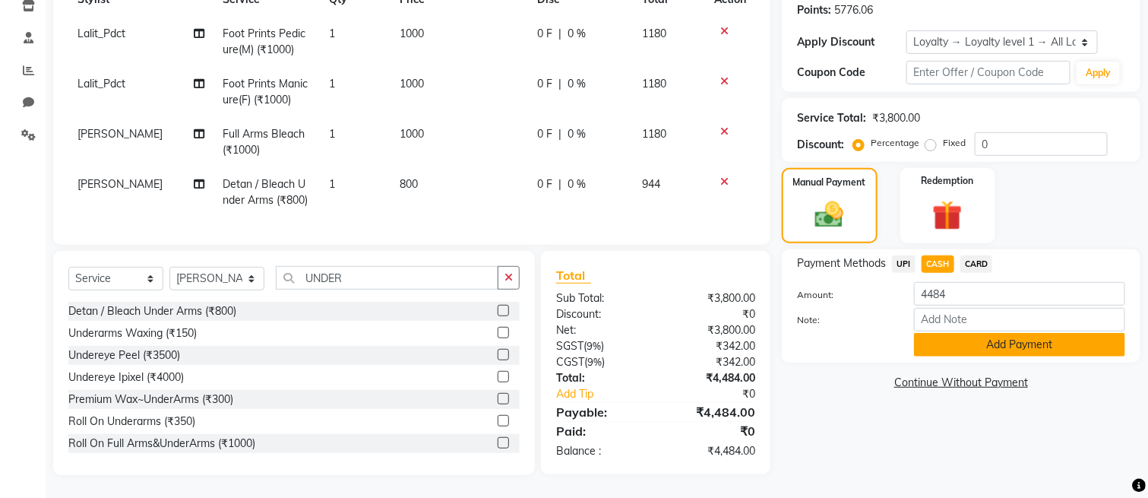
click at [958, 333] on button "Add Payment" at bounding box center [1019, 345] width 211 height 24
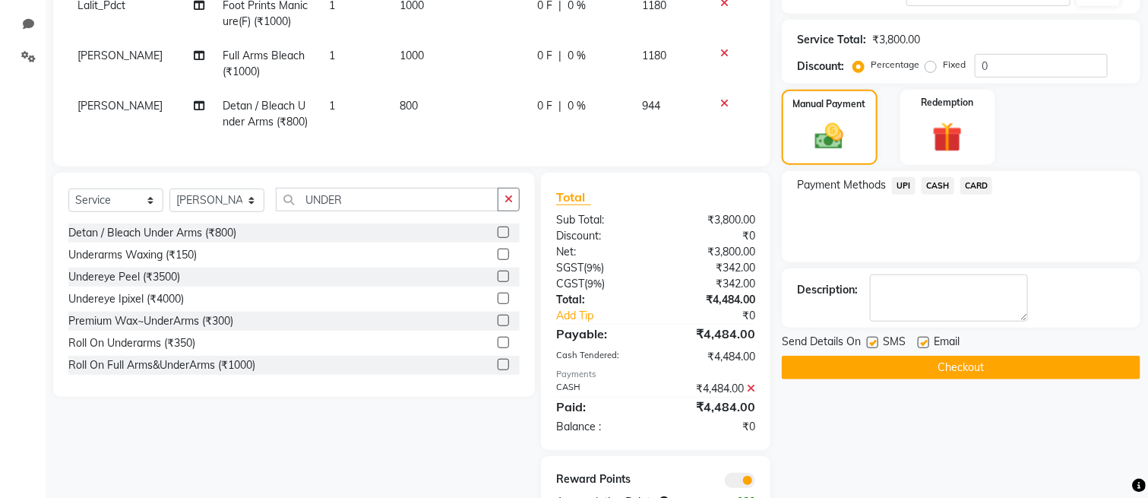
scroll to position [378, 0]
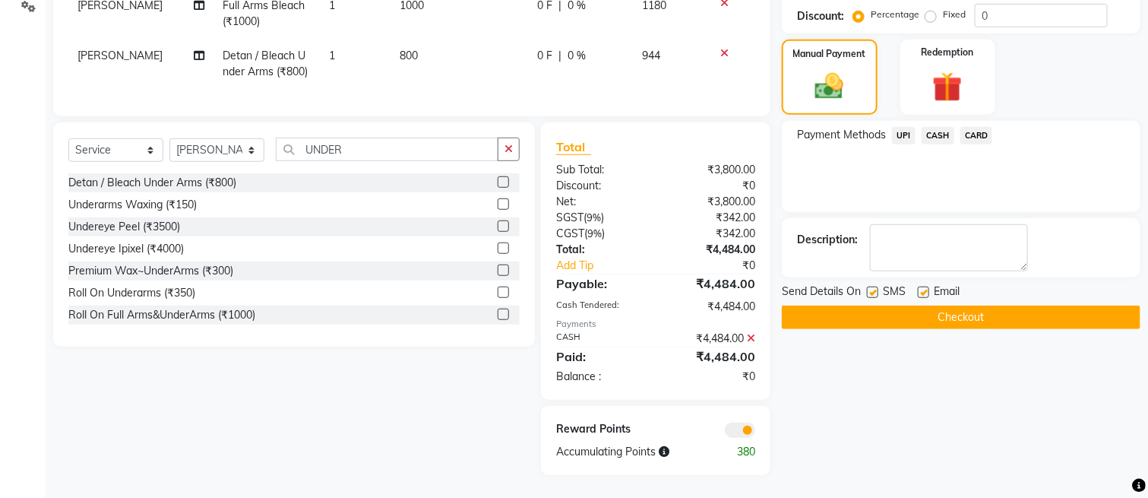
click at [916, 305] on button "Checkout" at bounding box center [961, 317] width 359 height 24
click at [864, 305] on button "Checkout" at bounding box center [961, 317] width 359 height 24
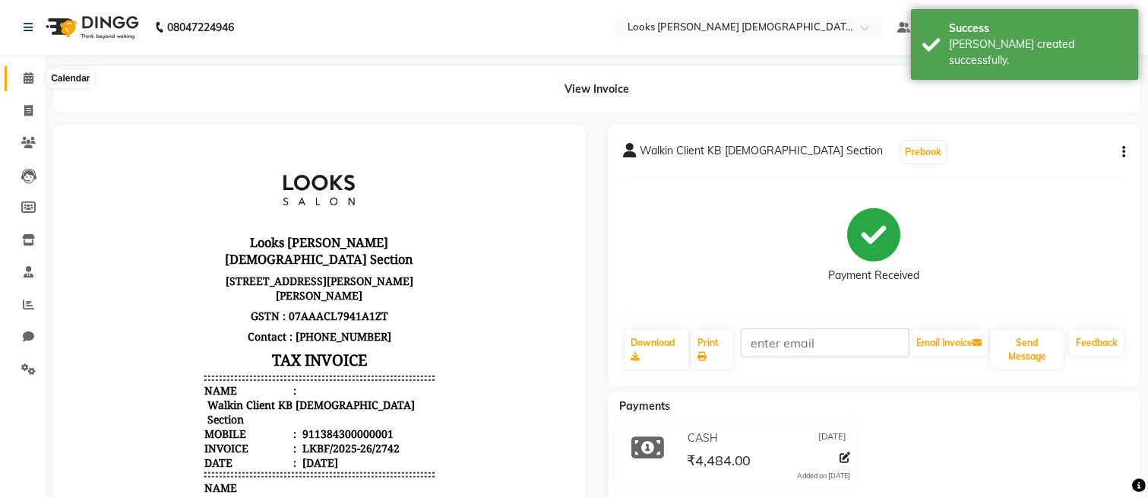
click at [25, 84] on icon at bounding box center [29, 77] width 10 height 11
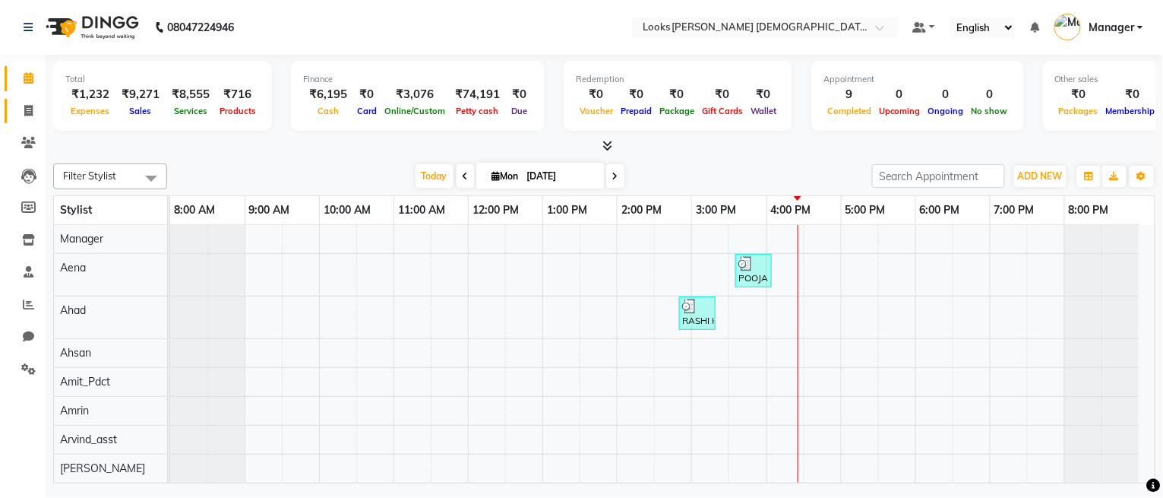
click at [19, 119] on link "Invoice" at bounding box center [23, 111] width 36 height 25
select select "service"
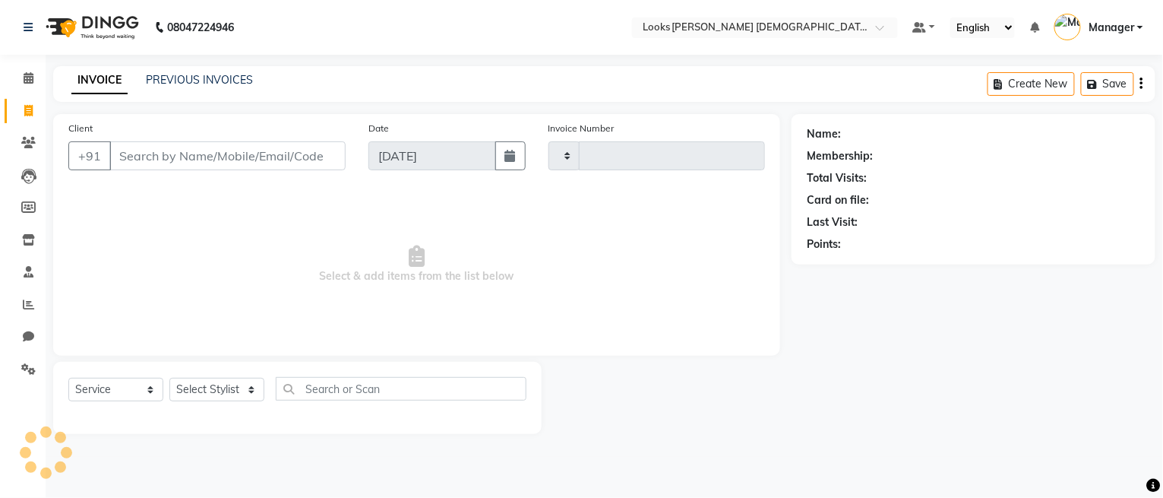
type input "2743"
select select "8706"
click at [32, 81] on icon at bounding box center [29, 77] width 10 height 11
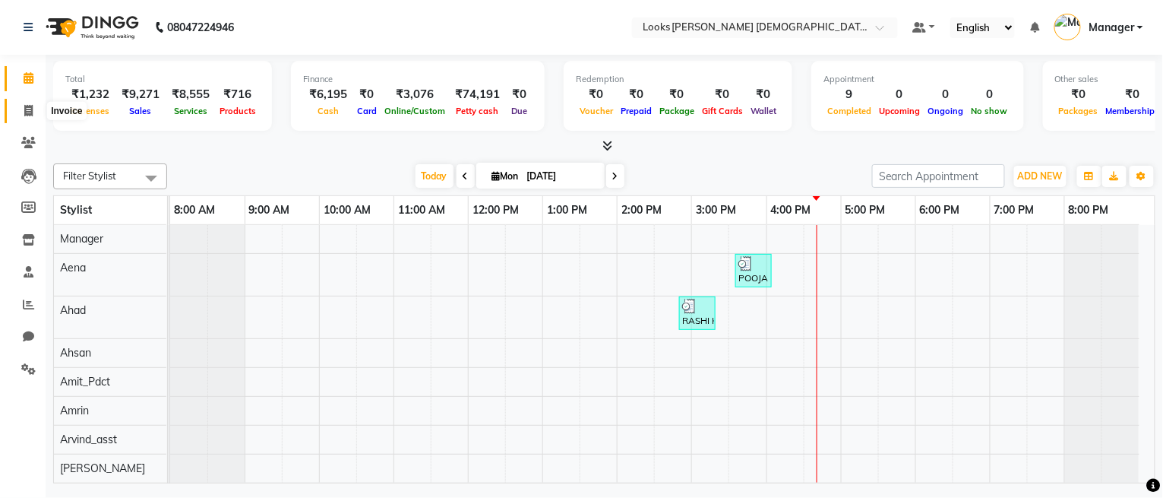
click at [15, 103] on span at bounding box center [28, 111] width 27 height 17
select select "service"
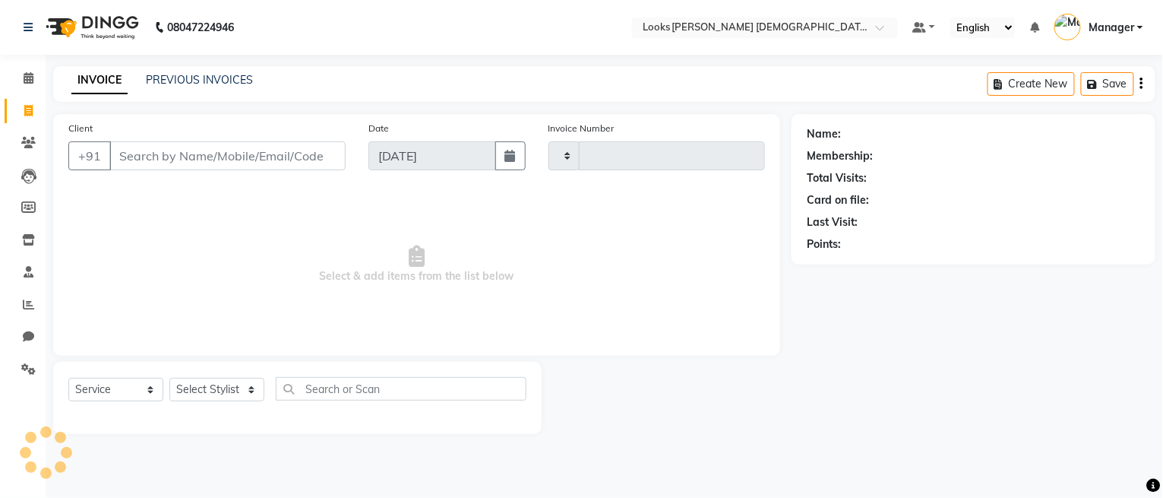
type input "2743"
select select "8706"
click at [214, 381] on div "Select Service Product Membership Package Voucher Prepaid Gift Card Select Styl…" at bounding box center [297, 395] width 458 height 36
click at [214, 381] on select "Select Stylist" at bounding box center [216, 390] width 95 height 24
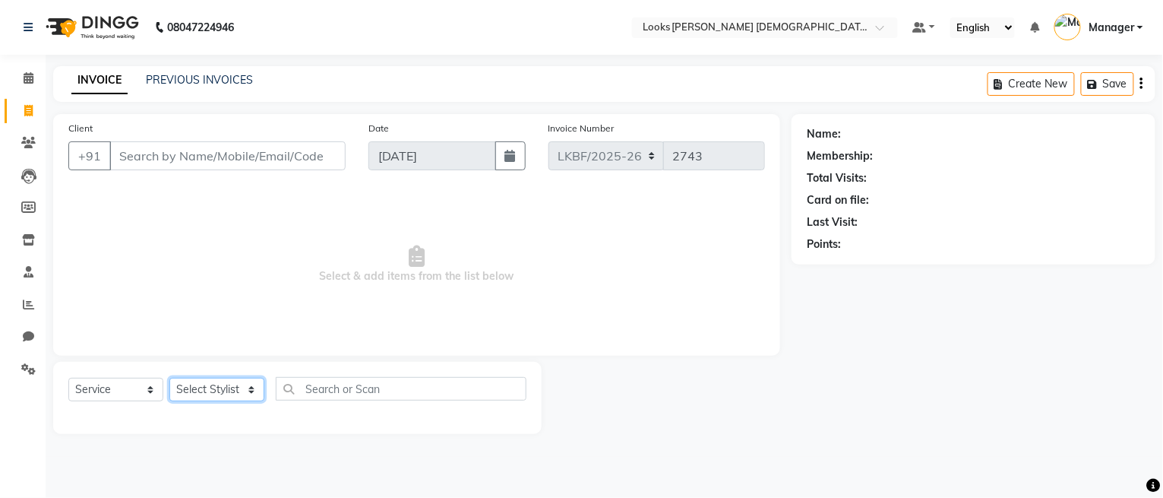
click at [217, 396] on select "Select Stylist Aena [PERSON_NAME] Amit_Pdct [PERSON_NAME] [PERSON_NAME] Counter…" at bounding box center [216, 390] width 95 height 24
select select "87724"
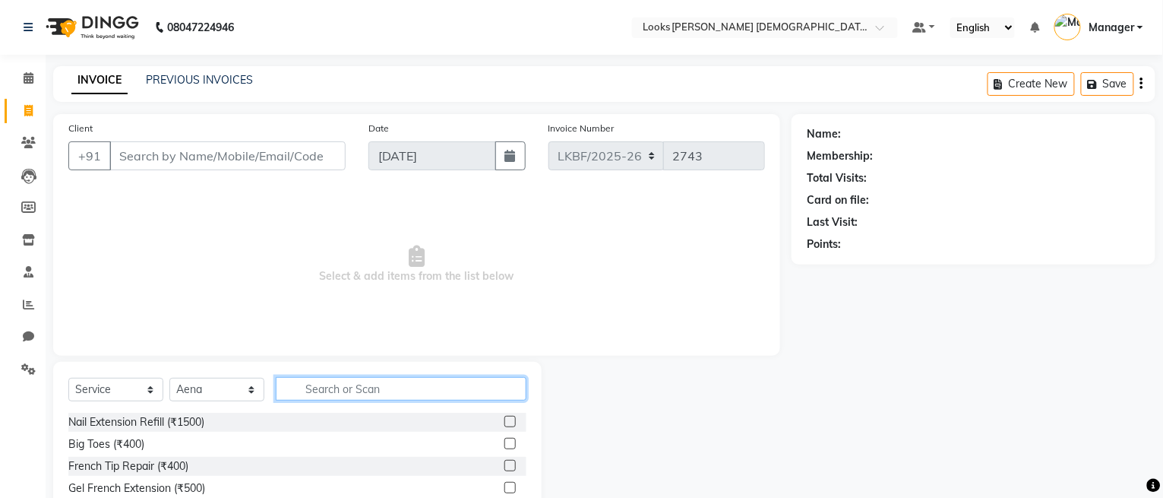
click at [323, 392] on input "text" at bounding box center [401, 389] width 251 height 24
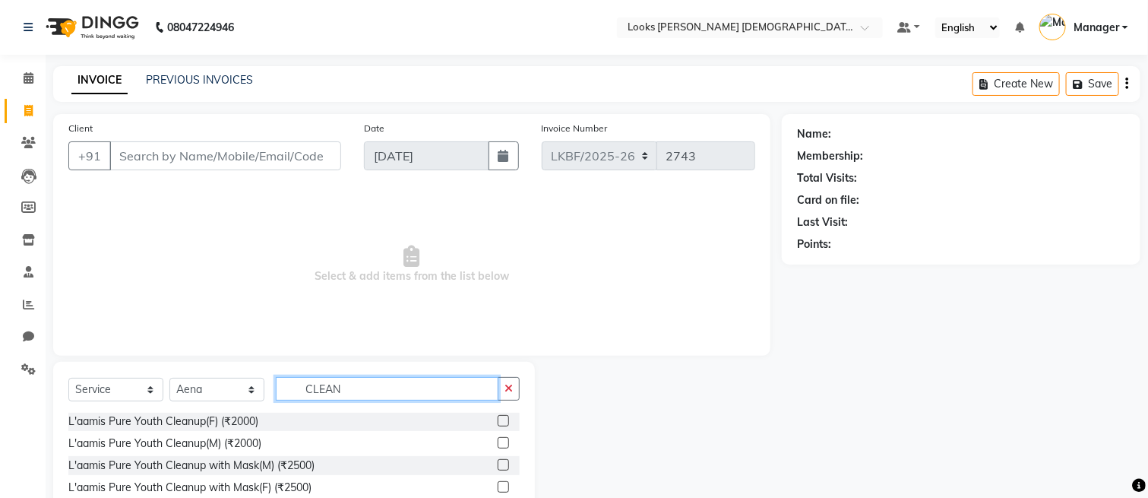
scroll to position [90, 0]
type input "CLEAN"
click at [498, 419] on label at bounding box center [503, 419] width 11 height 11
click at [498, 419] on input "checkbox" at bounding box center [503, 421] width 10 height 10
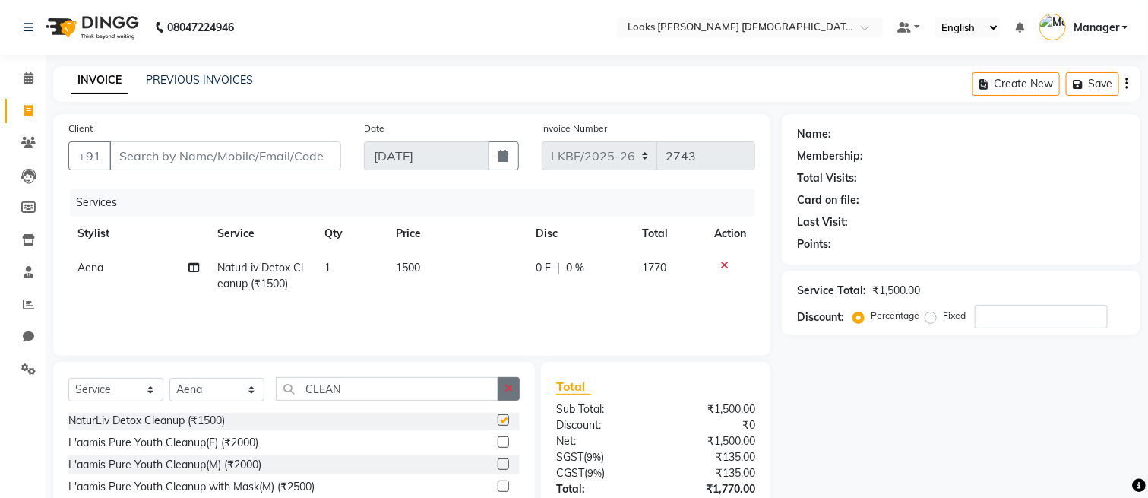
checkbox input "false"
click at [501, 391] on button "button" at bounding box center [509, 389] width 22 height 24
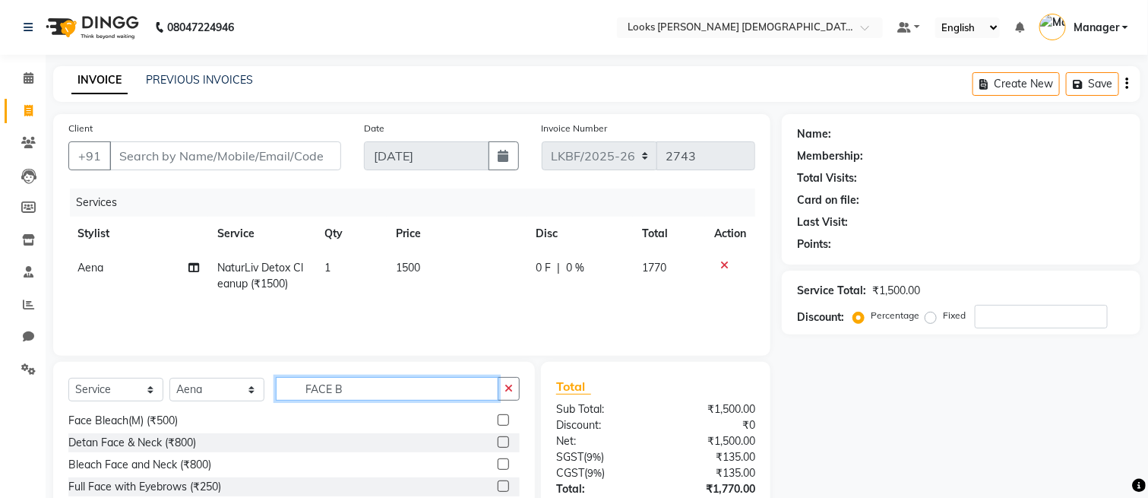
scroll to position [0, 0]
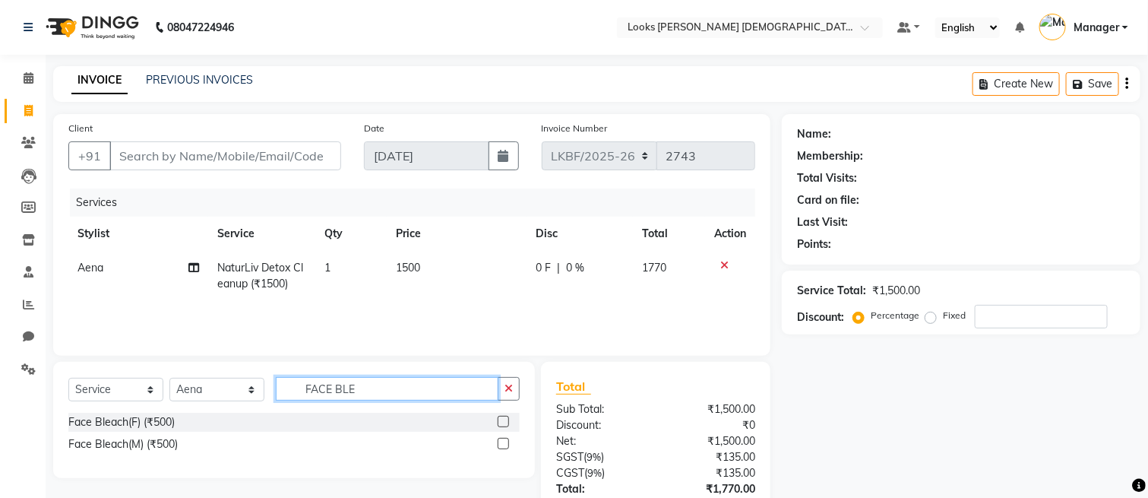
type input "FACE BLE"
click at [501, 423] on label at bounding box center [503, 421] width 11 height 11
click at [501, 423] on input "checkbox" at bounding box center [503, 422] width 10 height 10
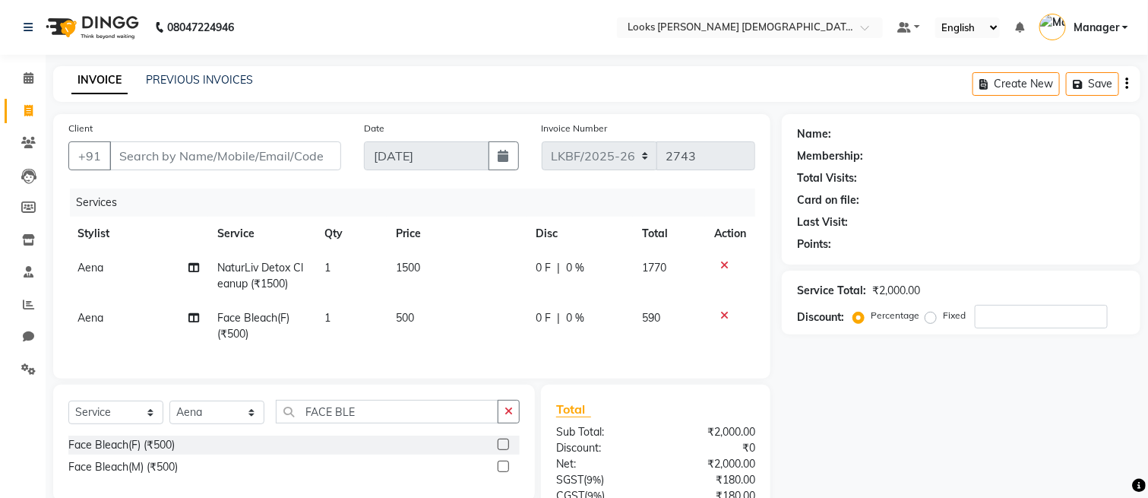
checkbox input "false"
click at [407, 318] on span "500" at bounding box center [405, 318] width 18 height 14
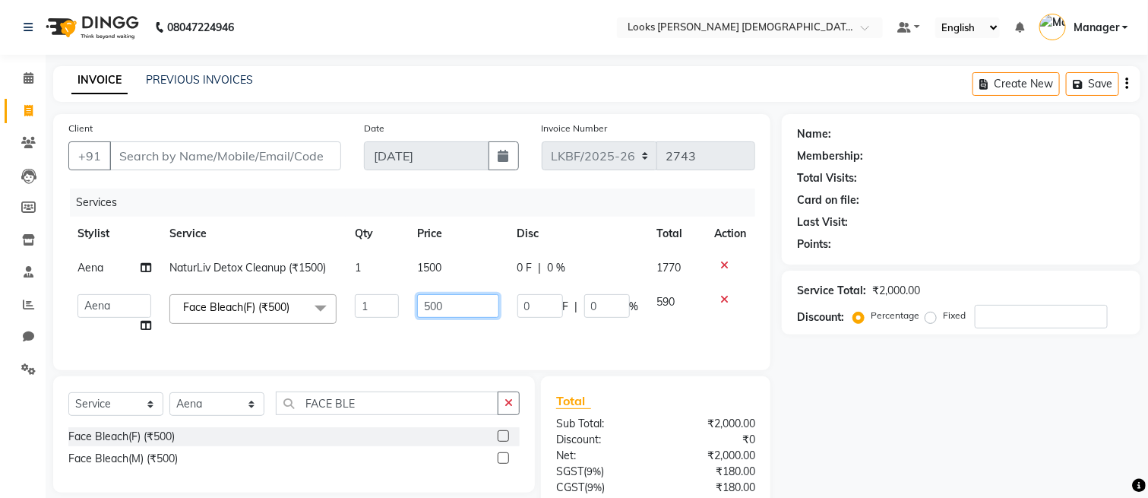
click at [432, 305] on input "500" at bounding box center [458, 306] width 82 height 24
type input "800"
click at [946, 369] on div "Name: Membership: Total Visits: Card on file: Last Visit: Points: Service Total…" at bounding box center [967, 357] width 370 height 486
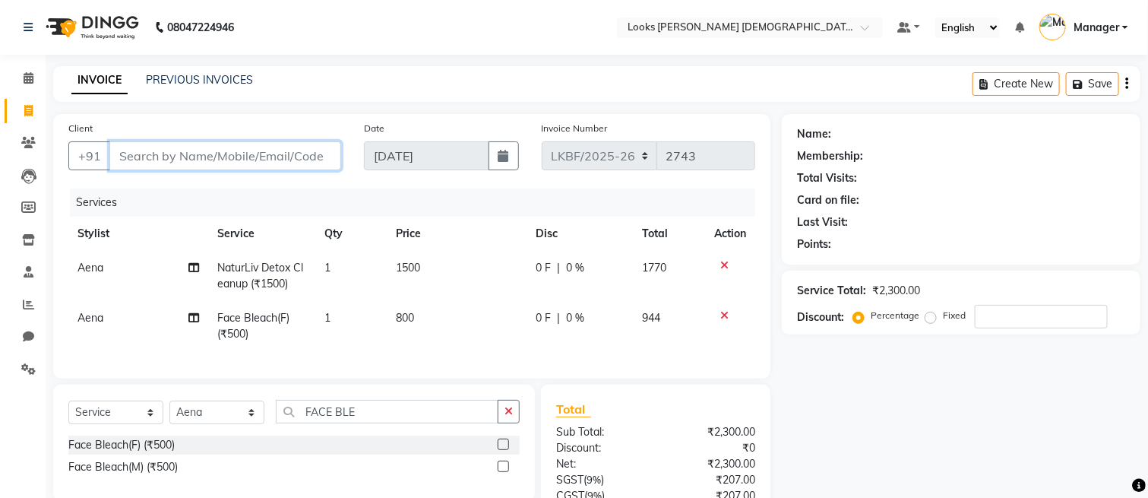
click at [208, 149] on input "Client" at bounding box center [225, 155] width 232 height 29
type input "8"
type input "0"
type input "8287663291"
click at [321, 156] on span "Add Client" at bounding box center [302, 155] width 60 height 15
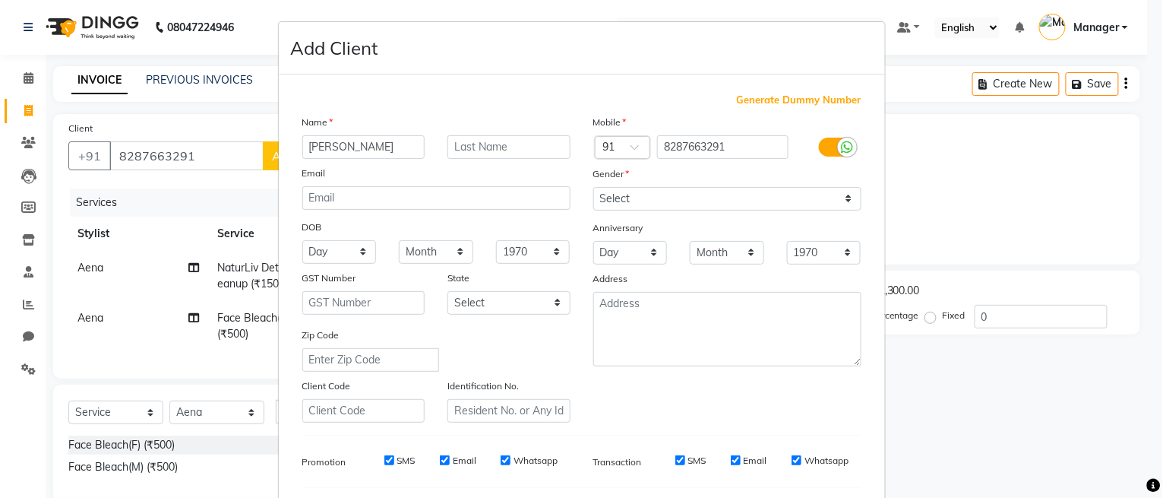
type input "SHALU"
type input "K"
click at [614, 201] on select "Select Male Female Other Prefer Not To Say" at bounding box center [728, 199] width 268 height 24
select select "female"
click at [594, 187] on select "Select Male Female Other Prefer Not To Say" at bounding box center [728, 199] width 268 height 24
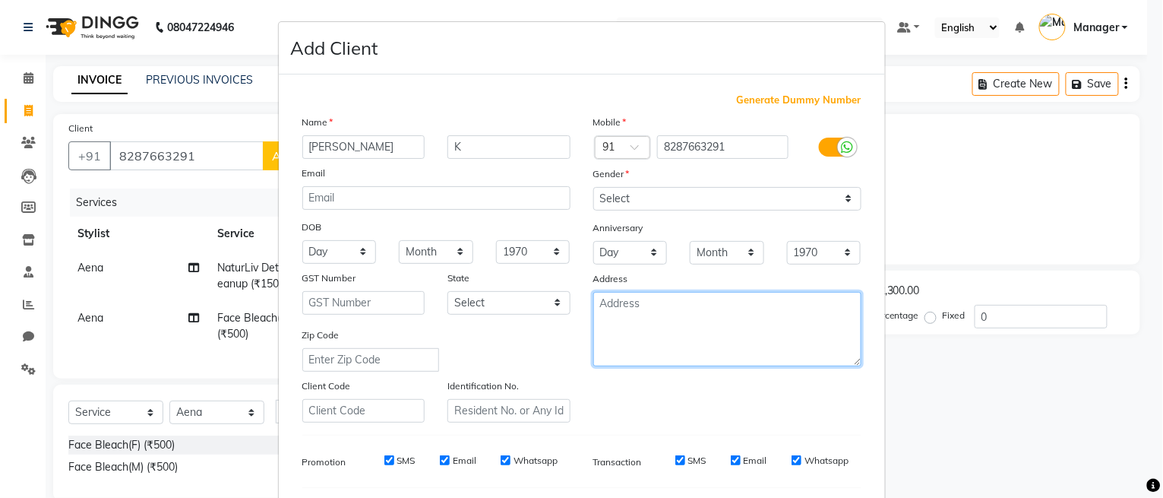
click at [642, 350] on textarea at bounding box center [728, 329] width 268 height 74
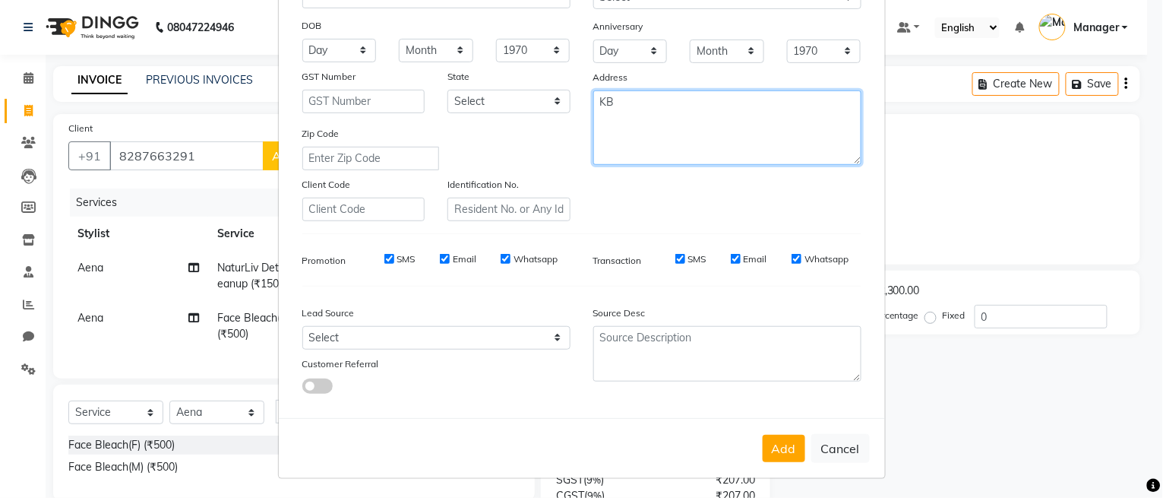
scroll to position [205, 0]
type textarea "KB"
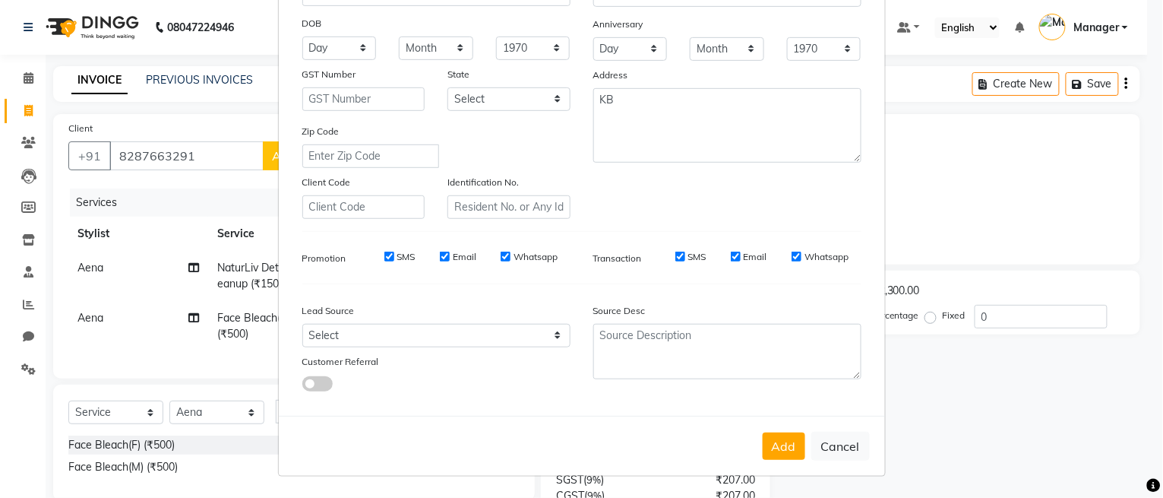
click at [777, 454] on button "Add" at bounding box center [784, 445] width 43 height 27
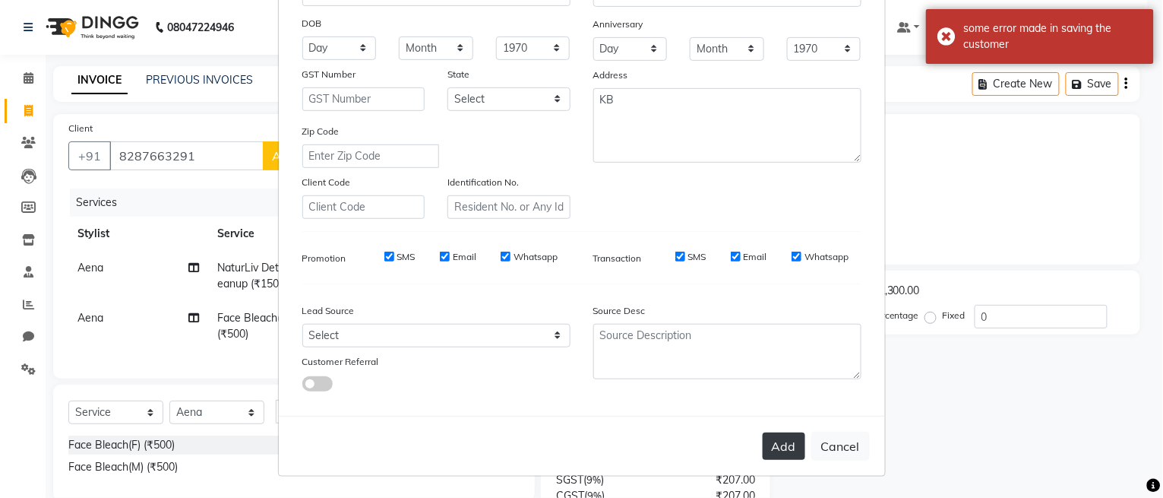
click at [785, 441] on button "Add" at bounding box center [784, 445] width 43 height 27
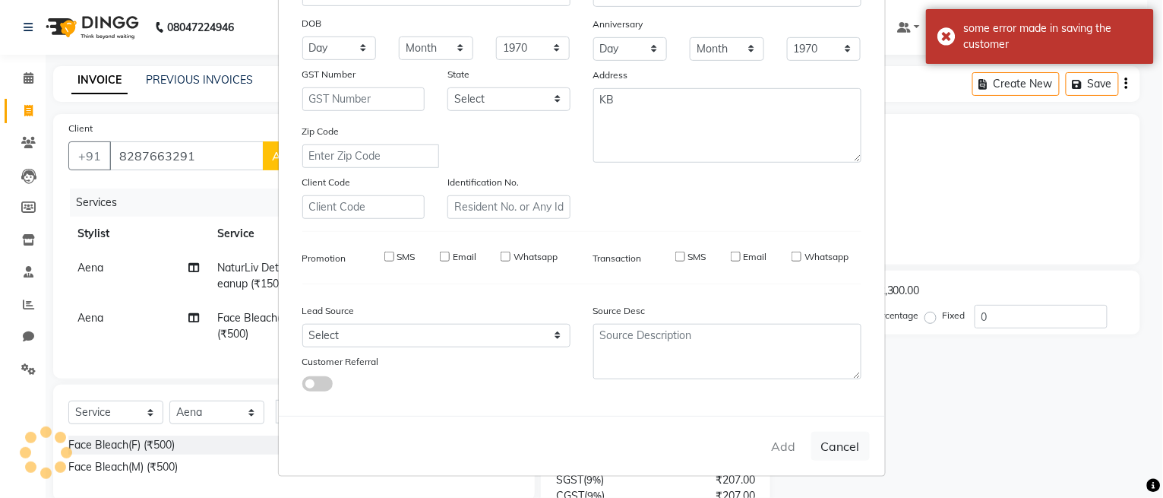
select select
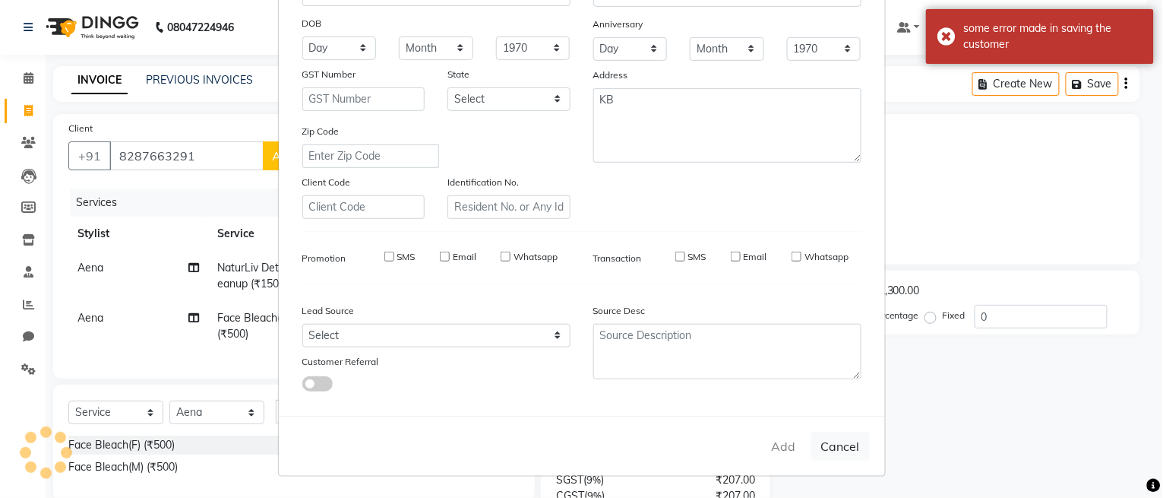
select select
checkbox input "false"
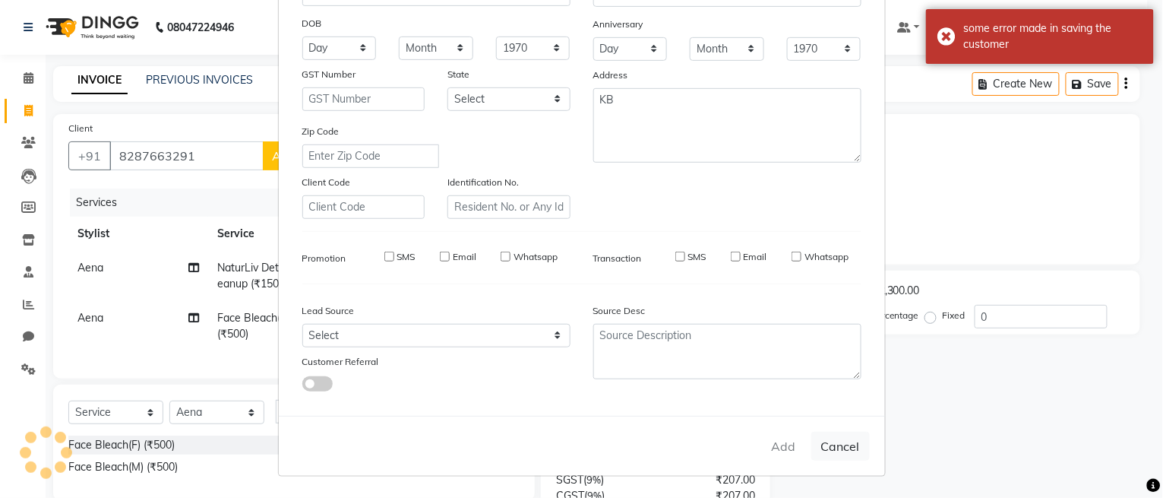
checkbox input "false"
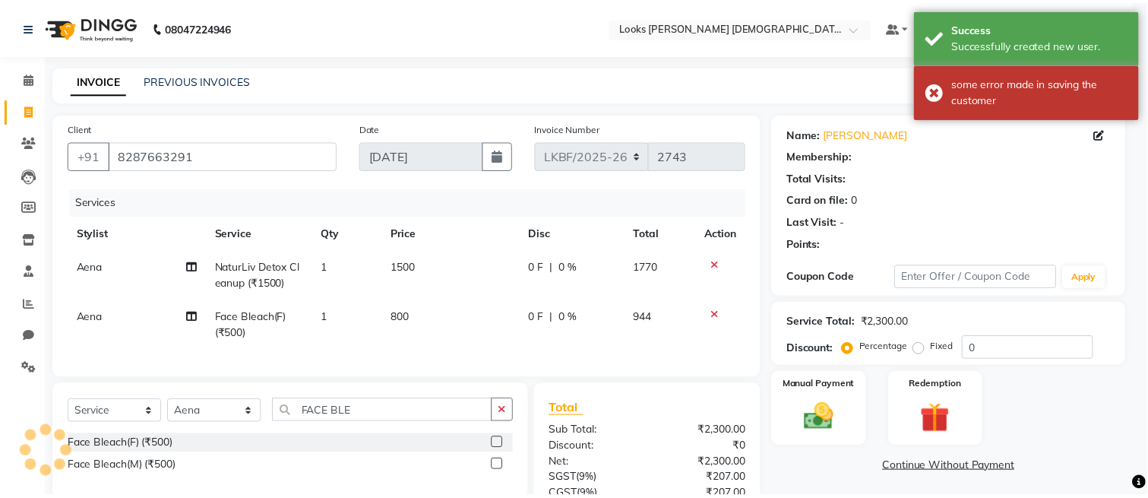
scroll to position [1, 0]
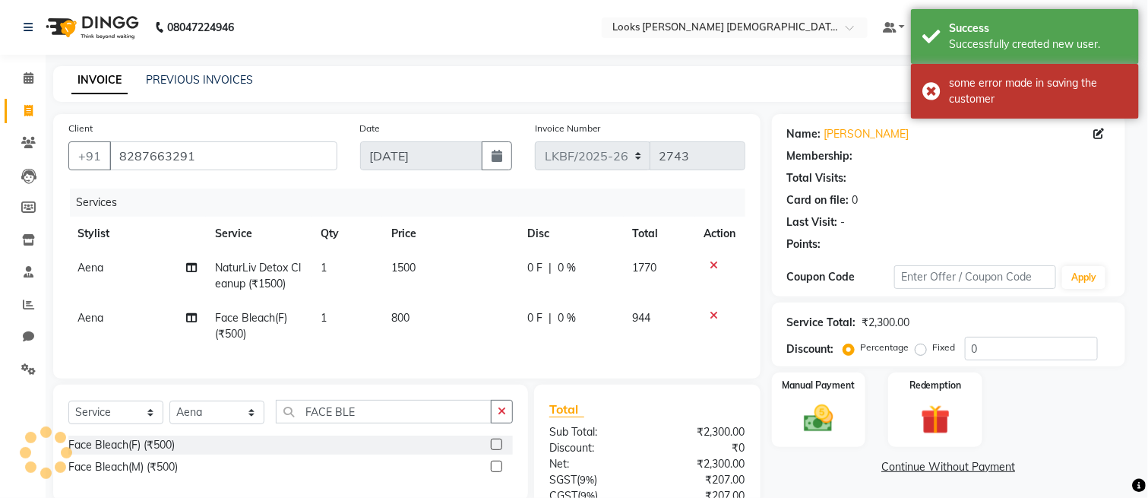
select select "1: Object"
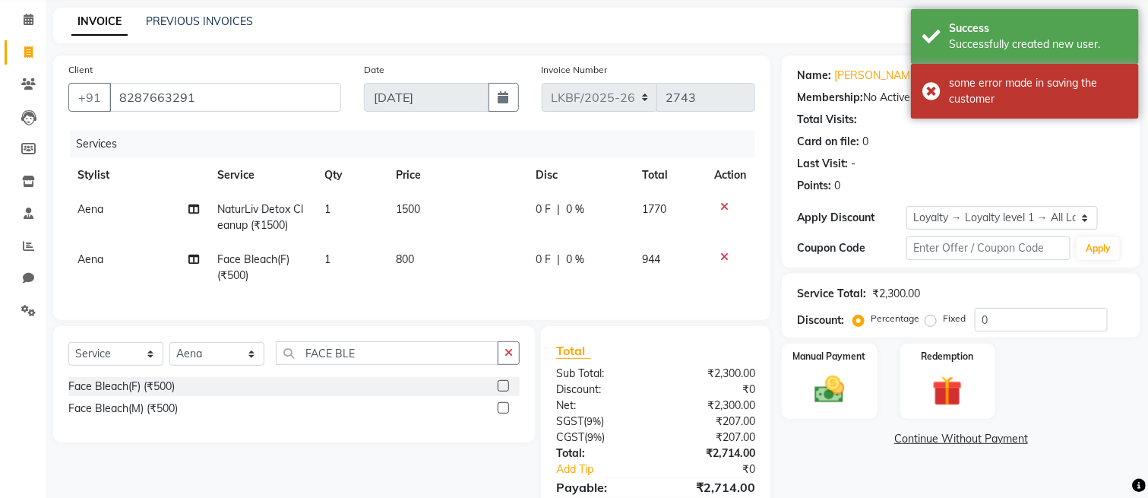
scroll to position [147, 0]
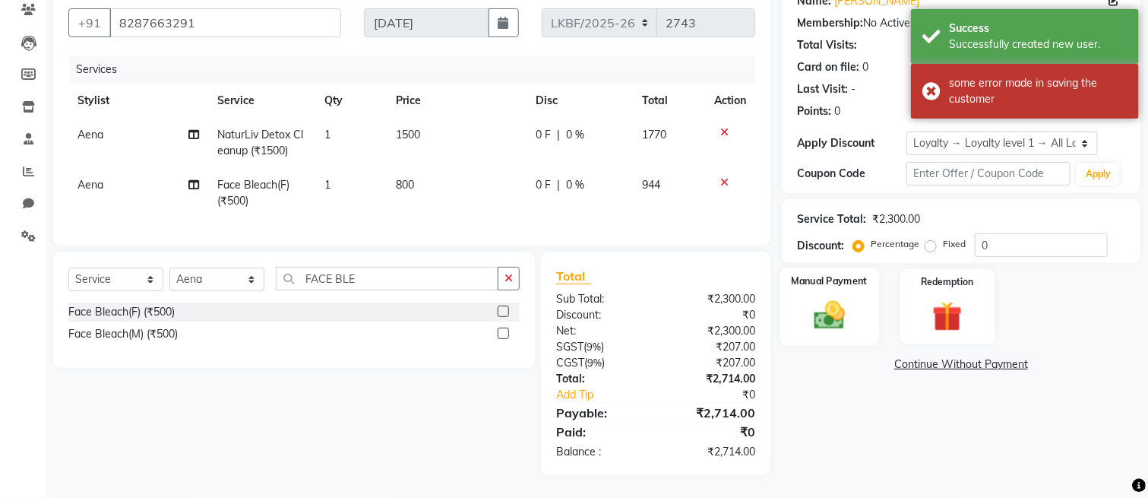
click at [825, 298] on img at bounding box center [829, 316] width 51 height 36
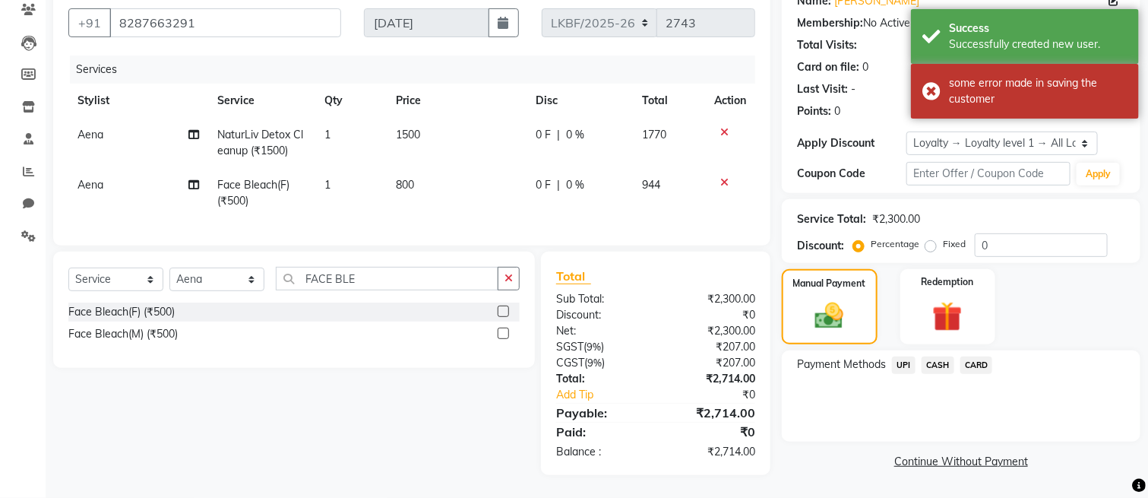
click at [908, 356] on span "UPI" at bounding box center [904, 364] width 24 height 17
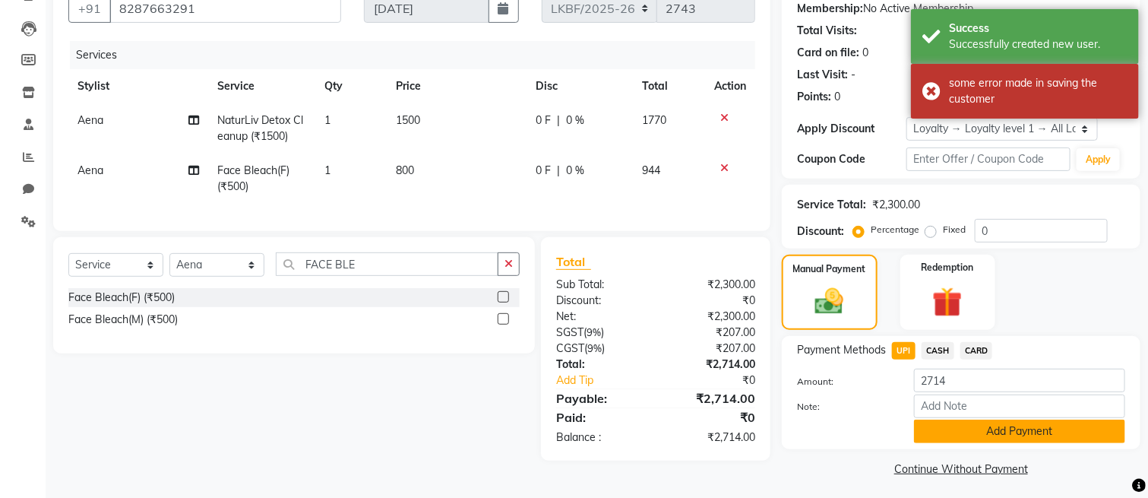
click at [939, 429] on button "Add Payment" at bounding box center [1019, 431] width 211 height 24
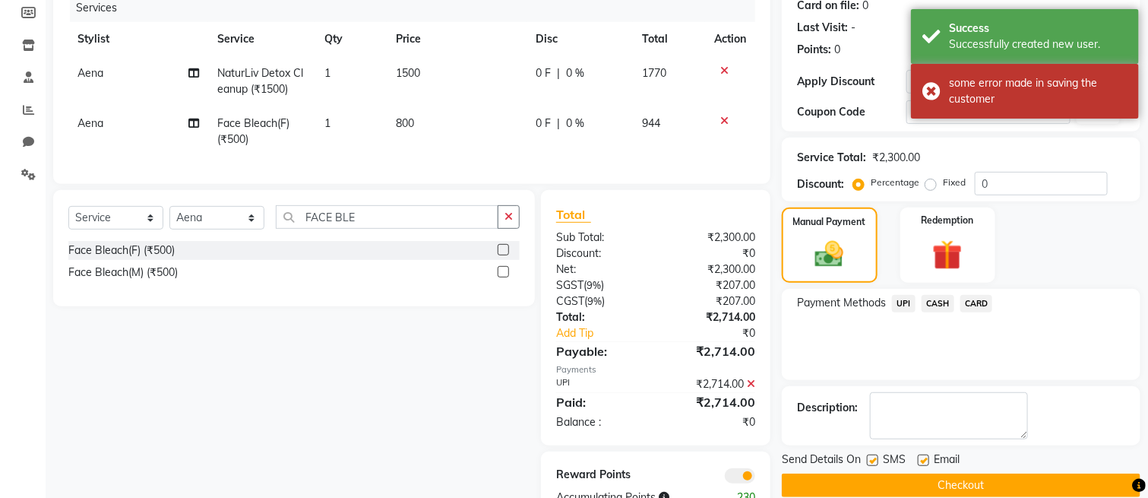
scroll to position [255, 0]
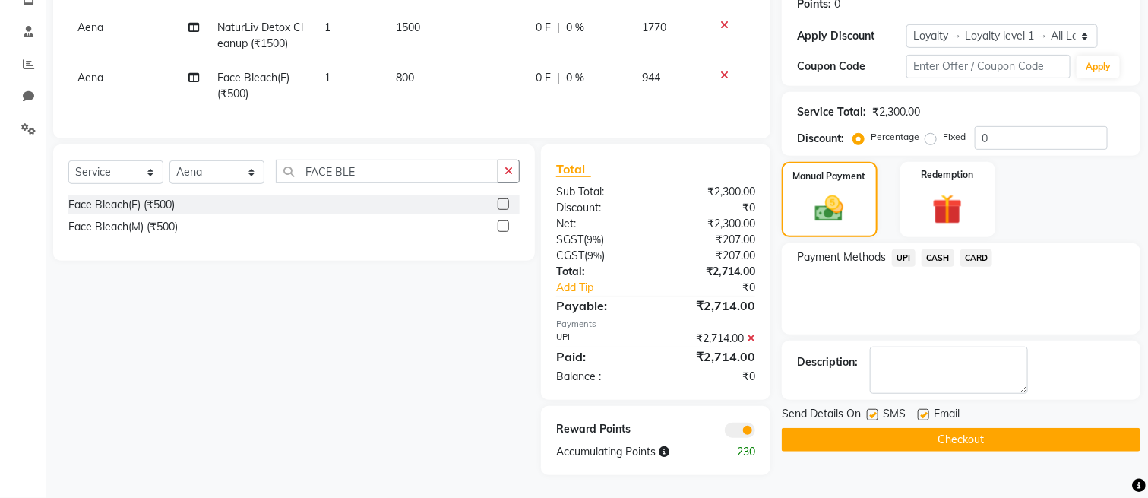
click at [916, 428] on button "Checkout" at bounding box center [961, 440] width 359 height 24
click at [931, 428] on button "Checkout" at bounding box center [961, 440] width 359 height 24
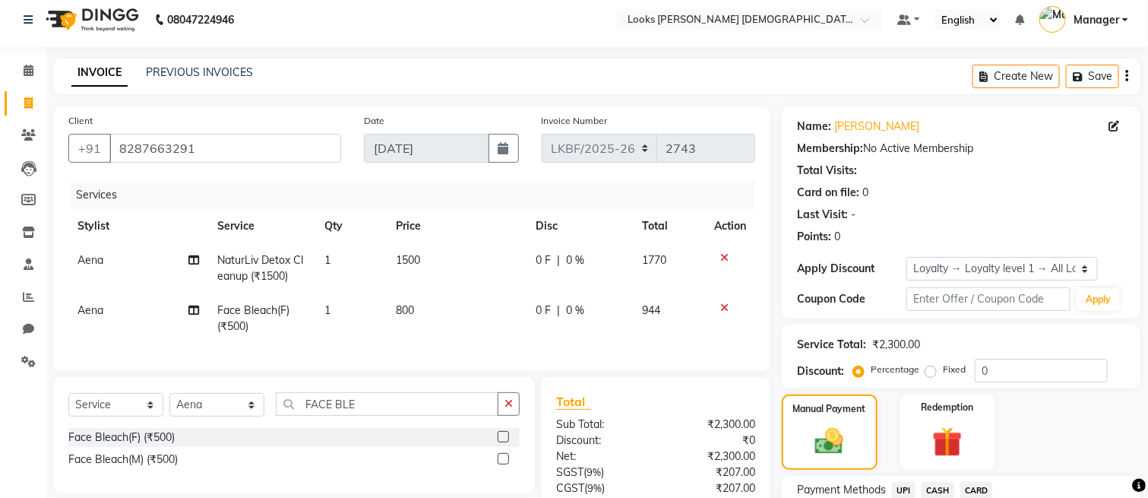
scroll to position [0, 0]
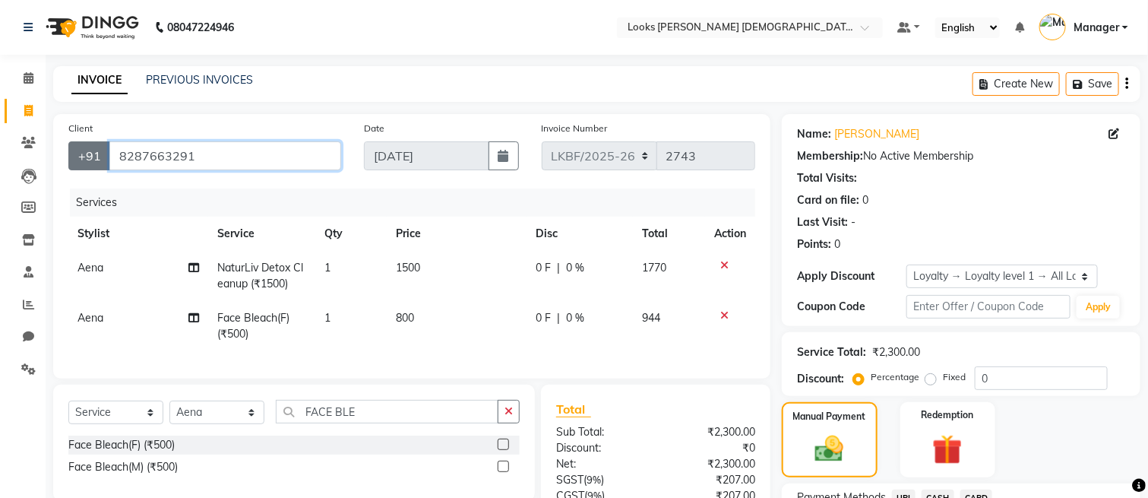
drag, startPoint x: 284, startPoint y: 144, endPoint x: 81, endPoint y: 163, distance: 203.8
click at [82, 161] on div "+91 8287663291" at bounding box center [204, 155] width 273 height 29
click at [211, 76] on link "PREVIOUS INVOICES" at bounding box center [199, 80] width 107 height 14
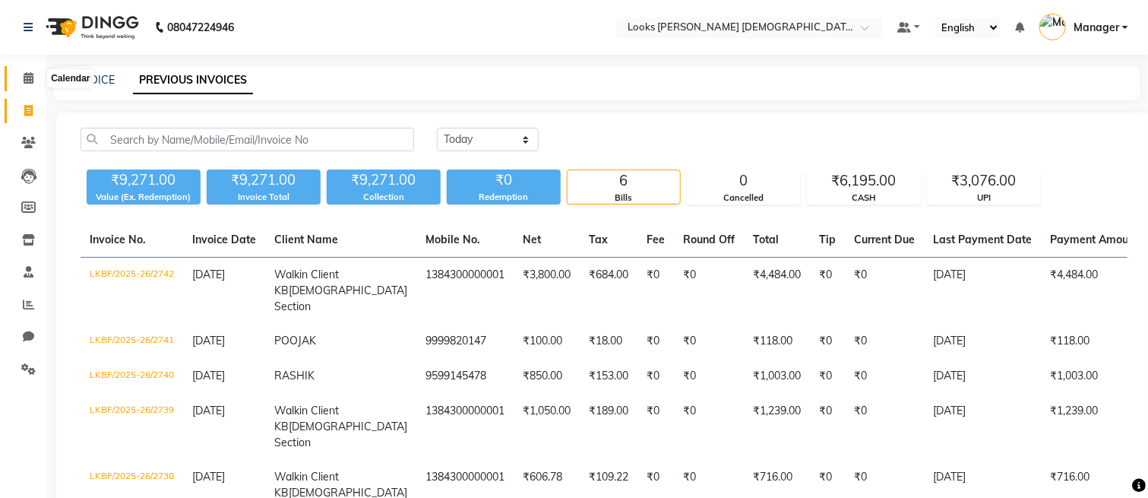
click at [36, 83] on span at bounding box center [28, 78] width 27 height 17
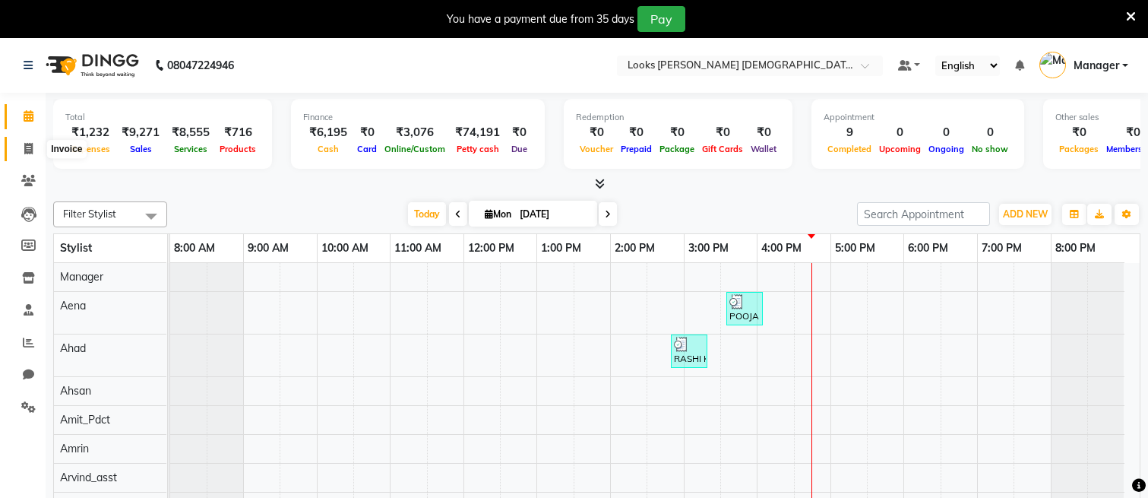
click at [19, 144] on span at bounding box center [28, 149] width 27 height 17
select select "service"
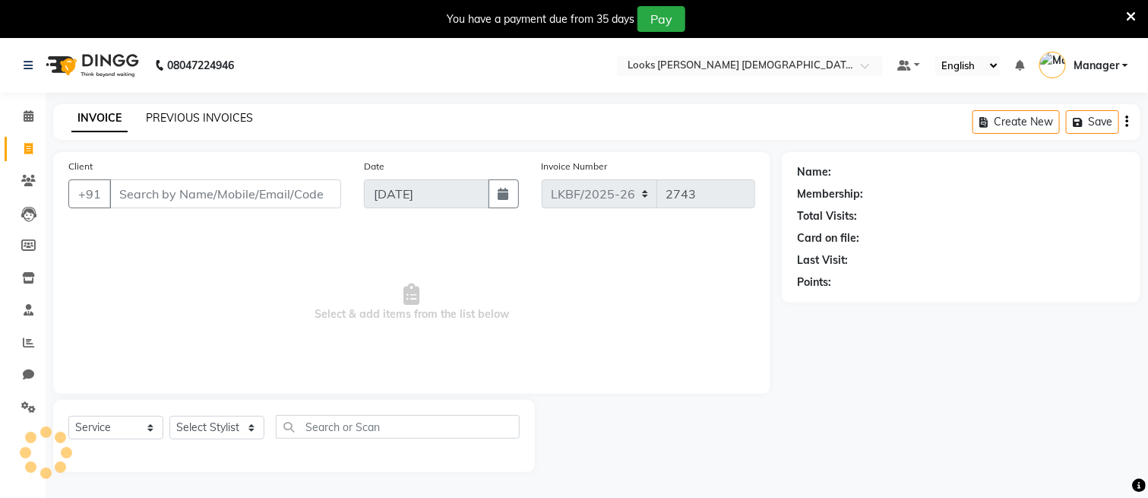
click at [174, 111] on link "PREVIOUS INVOICES" at bounding box center [199, 118] width 107 height 14
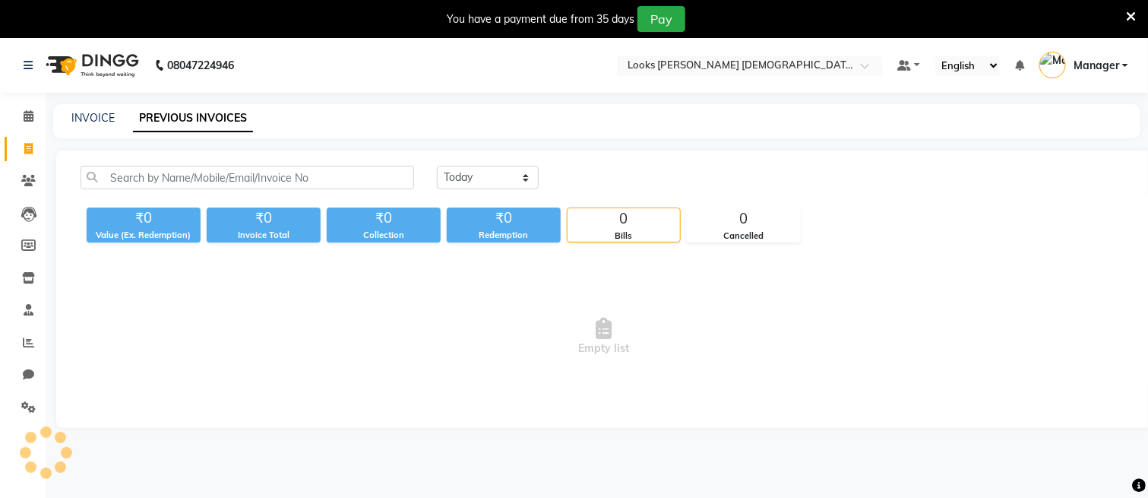
scroll to position [38, 0]
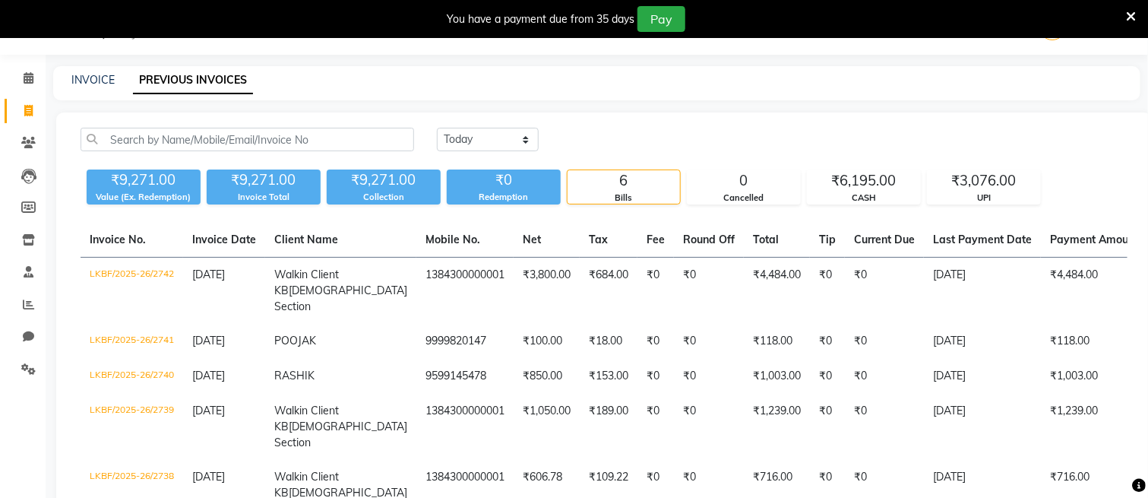
click at [24, 95] on li "Invoice" at bounding box center [23, 111] width 46 height 33
click at [27, 86] on span at bounding box center [28, 78] width 27 height 17
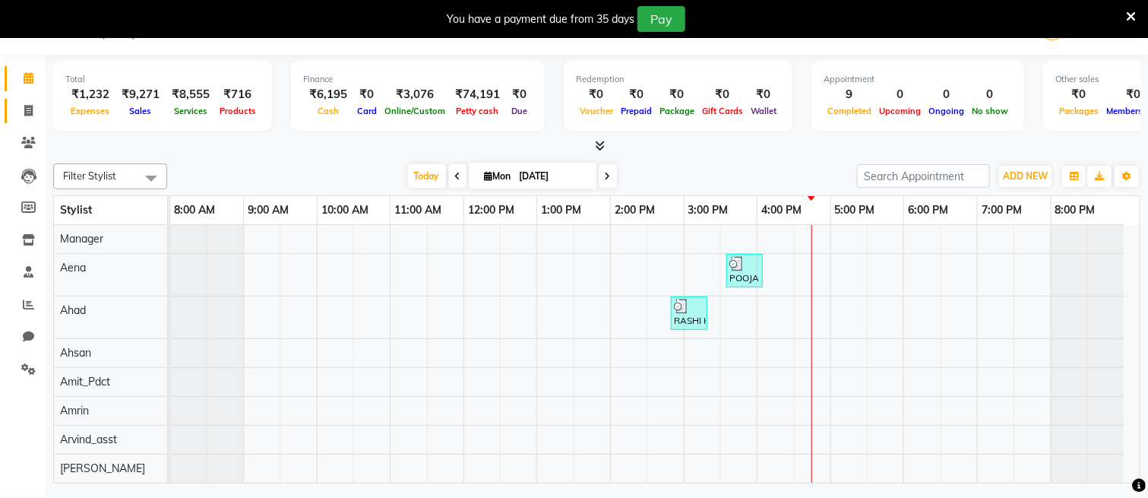
click at [36, 106] on span at bounding box center [28, 111] width 27 height 17
select select "service"
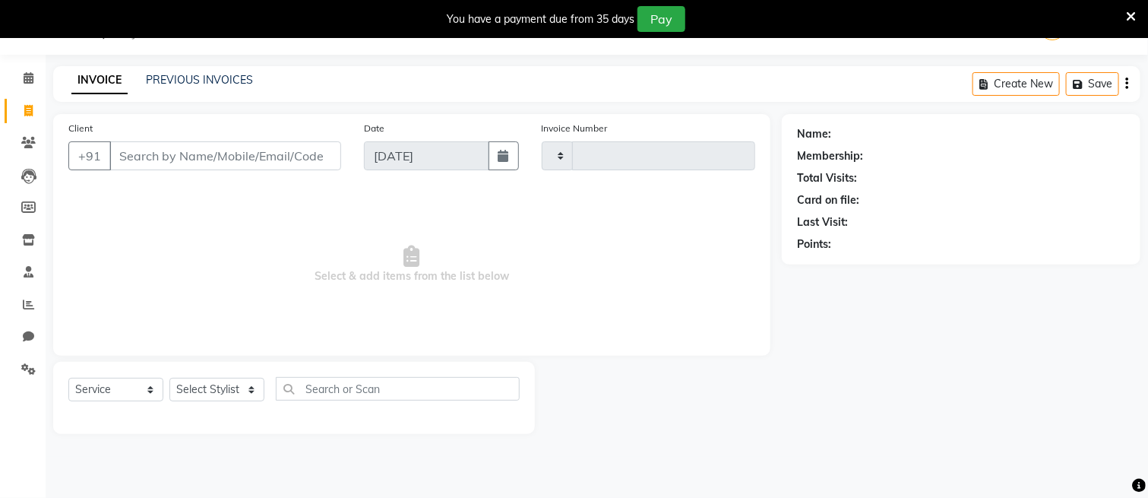
type input "2743"
select select "8706"
type input "8287663291"
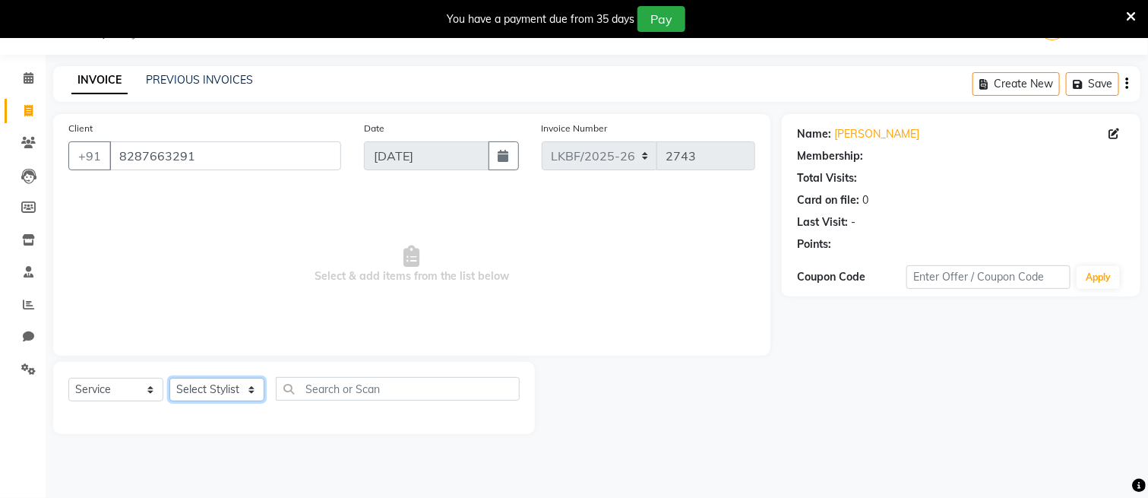
select select "1: Object"
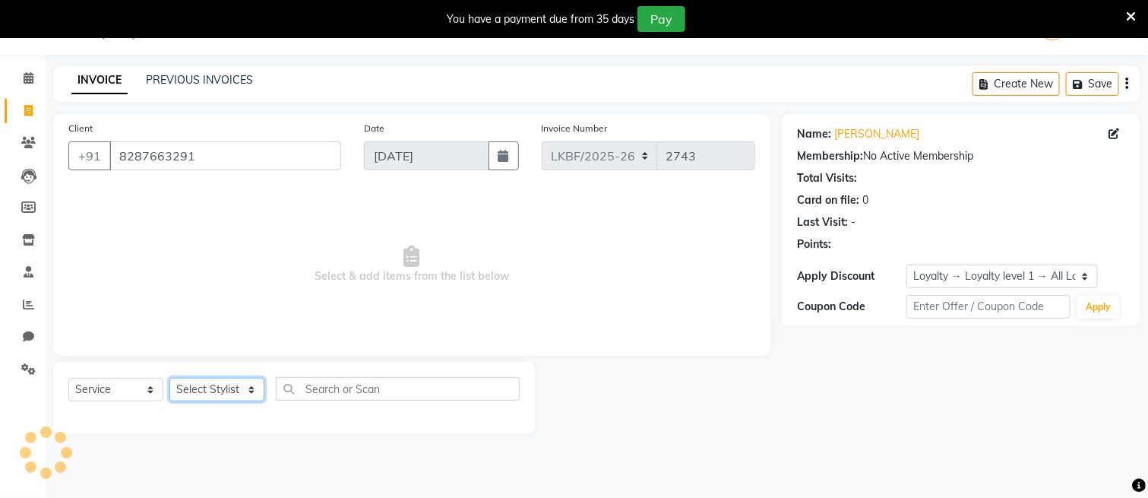
click at [204, 387] on select "Select Stylist Aena [PERSON_NAME] Amit_Pdct [PERSON_NAME] [PERSON_NAME] Counter…" at bounding box center [216, 390] width 95 height 24
select select "87724"
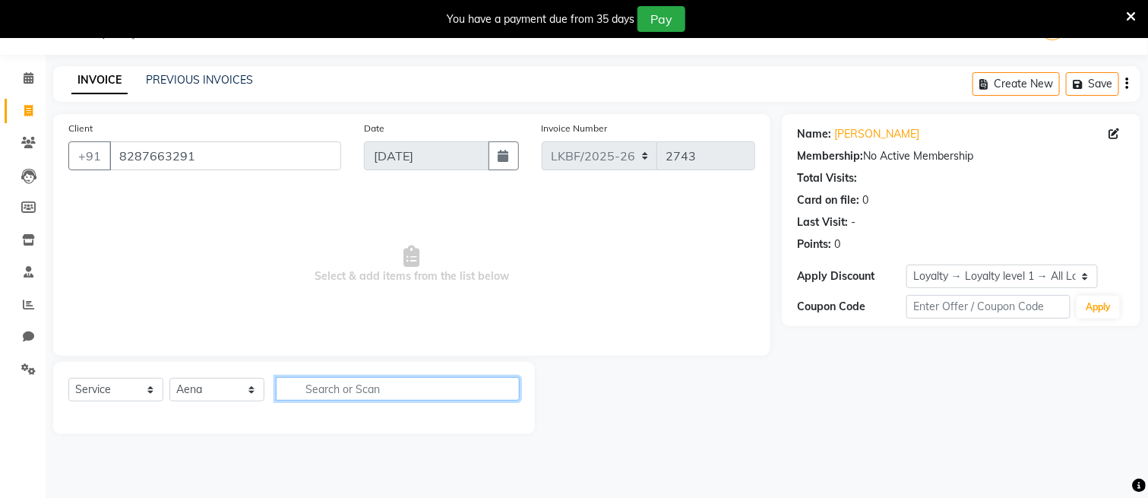
click at [312, 384] on input "text" at bounding box center [398, 389] width 244 height 24
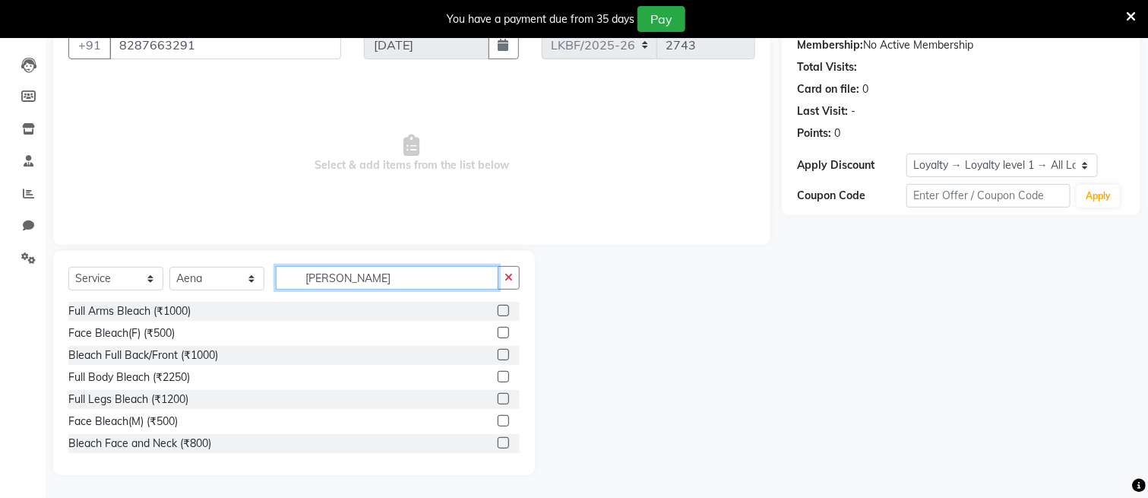
type input "[PERSON_NAME]"
click at [498, 331] on label at bounding box center [503, 332] width 11 height 11
click at [498, 331] on input "checkbox" at bounding box center [503, 333] width 10 height 10
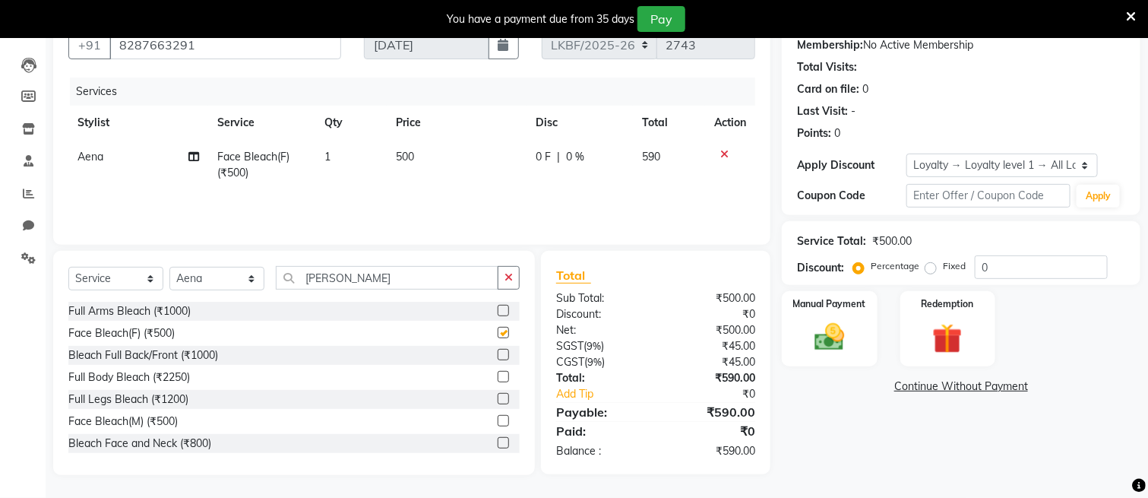
checkbox input "false"
click at [427, 160] on td "500" at bounding box center [456, 165] width 139 height 50
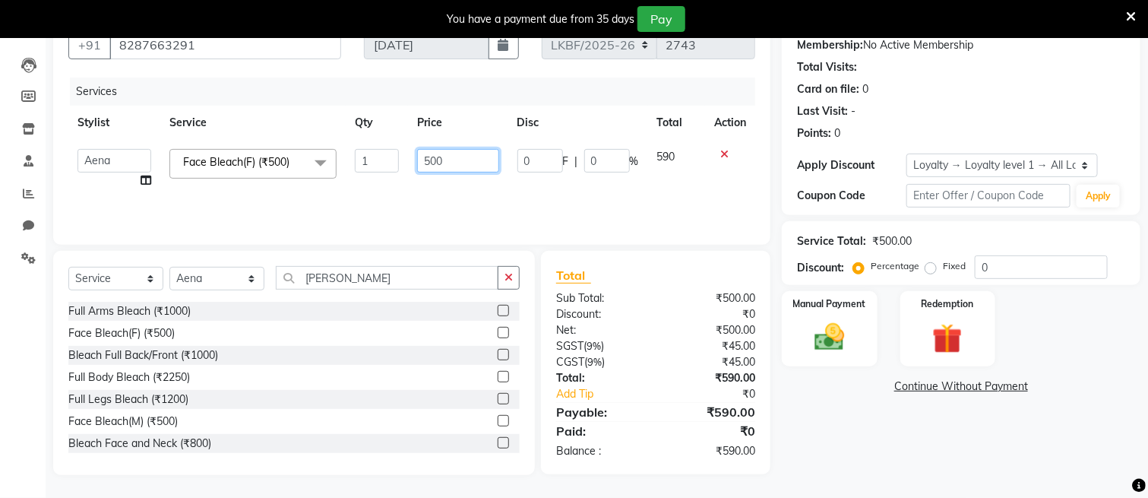
click at [427, 160] on input "500" at bounding box center [458, 161] width 82 height 24
type input "800"
click at [509, 273] on icon "button" at bounding box center [509, 277] width 8 height 11
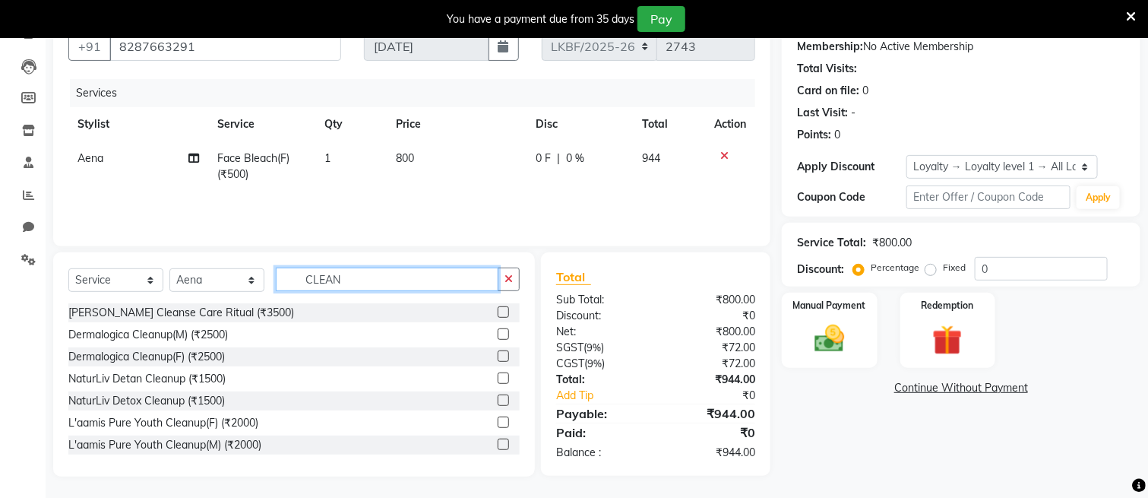
scroll to position [149, 0]
type input "CLEAN"
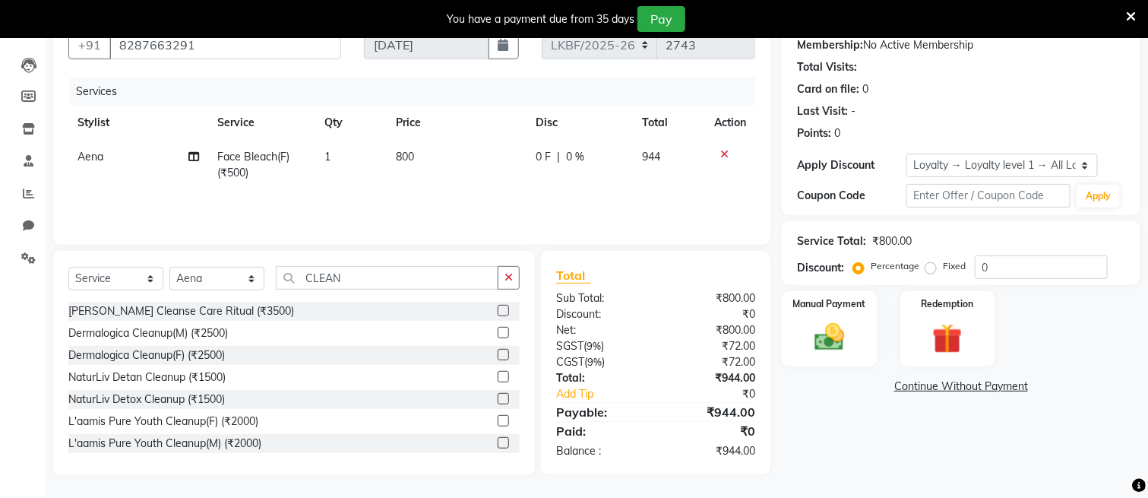
click at [498, 377] on label at bounding box center [503, 376] width 11 height 11
click at [498, 377] on input "checkbox" at bounding box center [503, 377] width 10 height 10
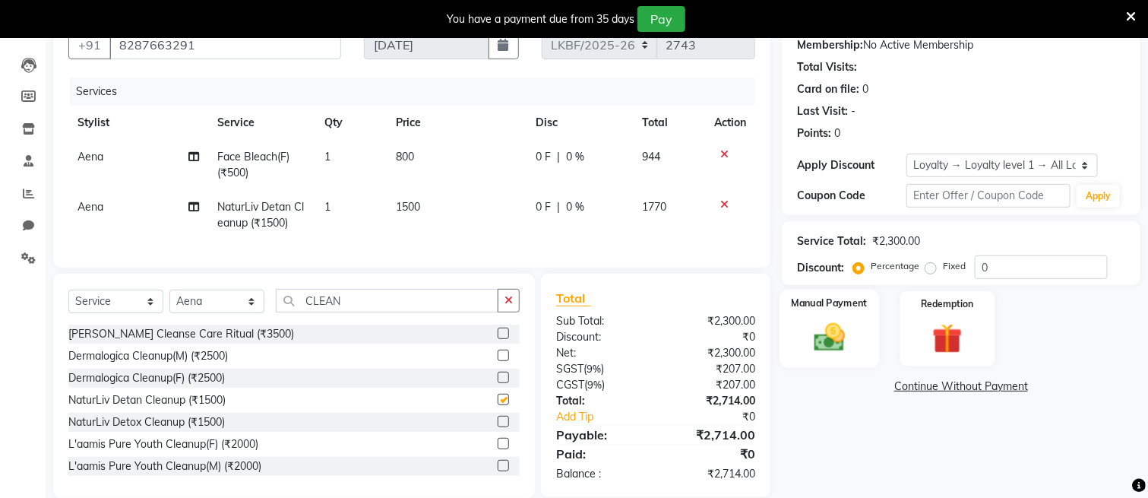
checkbox input "false"
click at [832, 347] on img at bounding box center [829, 338] width 51 height 36
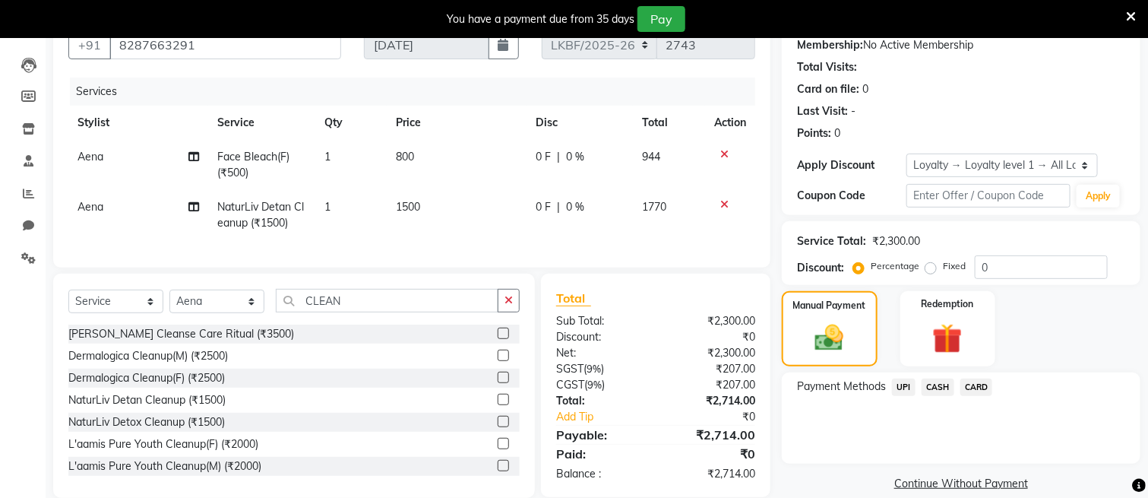
click at [905, 386] on span "UPI" at bounding box center [904, 386] width 24 height 17
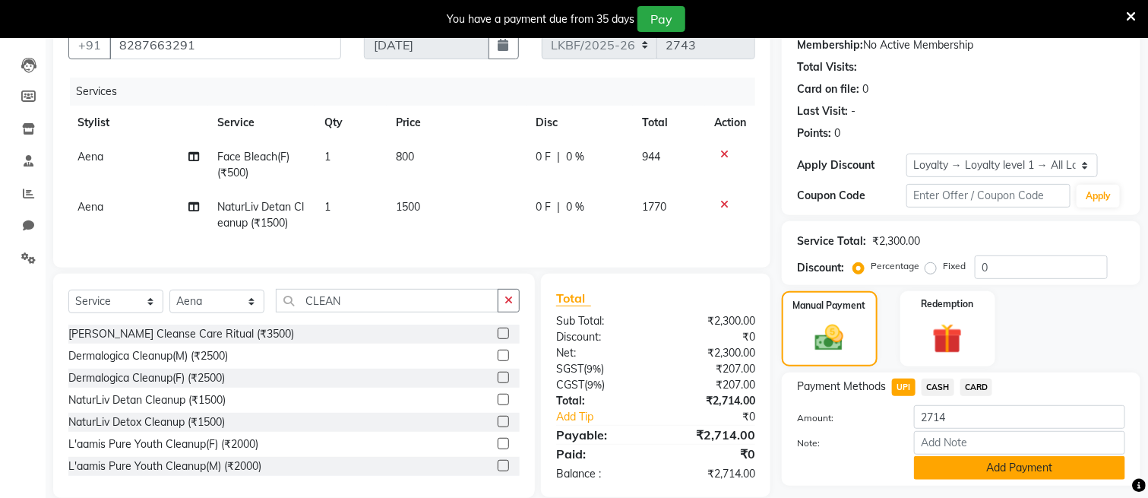
click at [950, 468] on button "Add Payment" at bounding box center [1019, 468] width 211 height 24
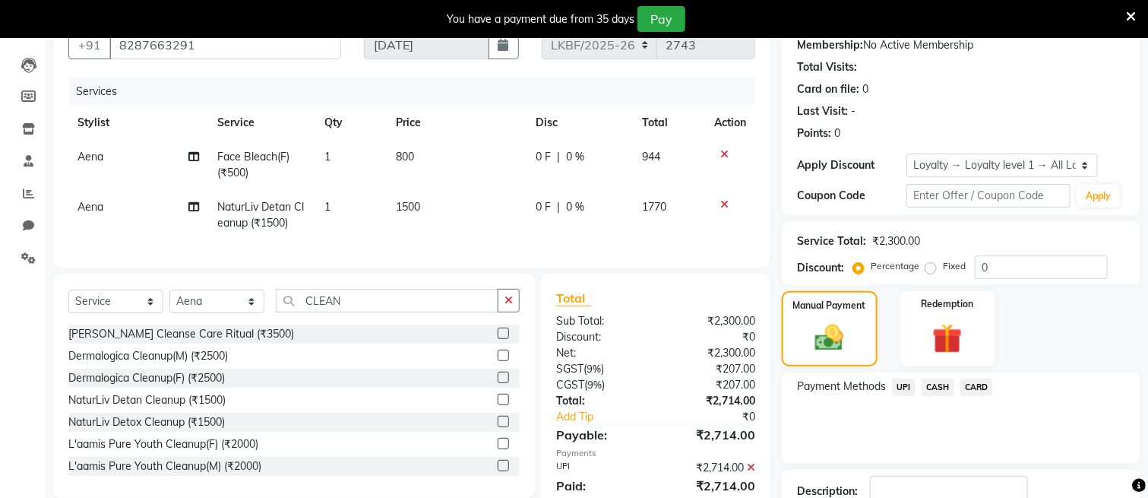
scroll to position [293, 0]
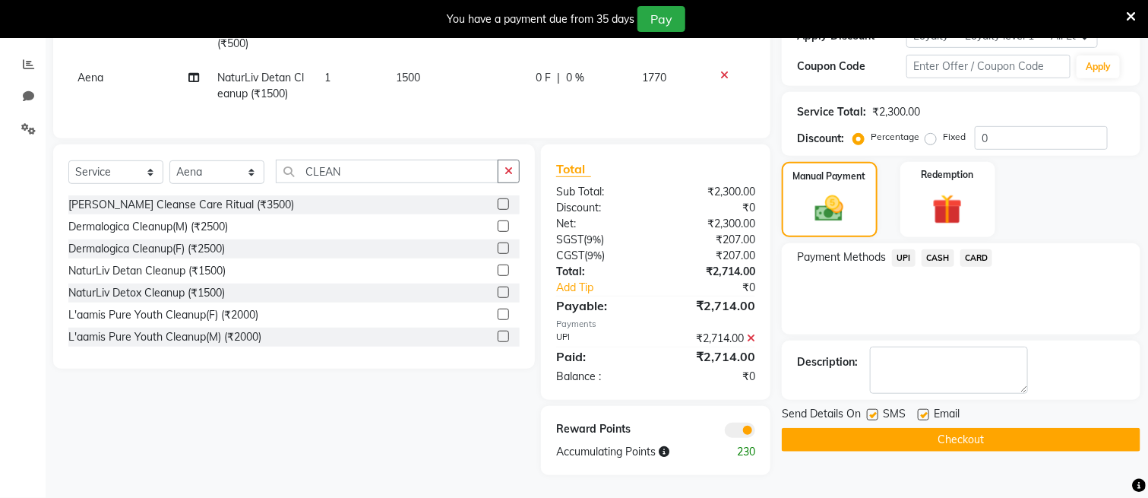
click at [926, 428] on button "Checkout" at bounding box center [961, 440] width 359 height 24
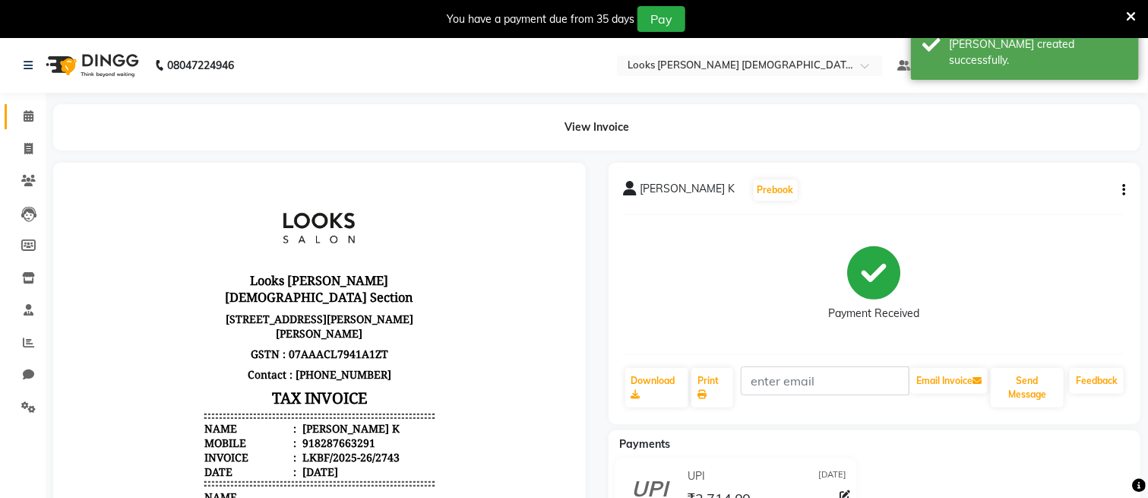
click at [24, 114] on icon at bounding box center [29, 115] width 10 height 11
